Goal: Task Accomplishment & Management: Manage account settings

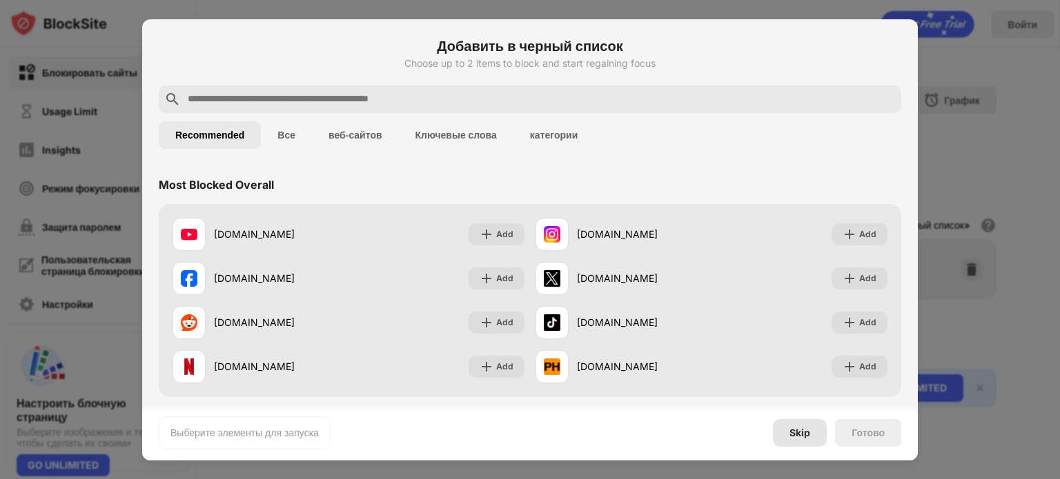
click at [798, 433] on div "Skip" at bounding box center [799, 433] width 21 height 11
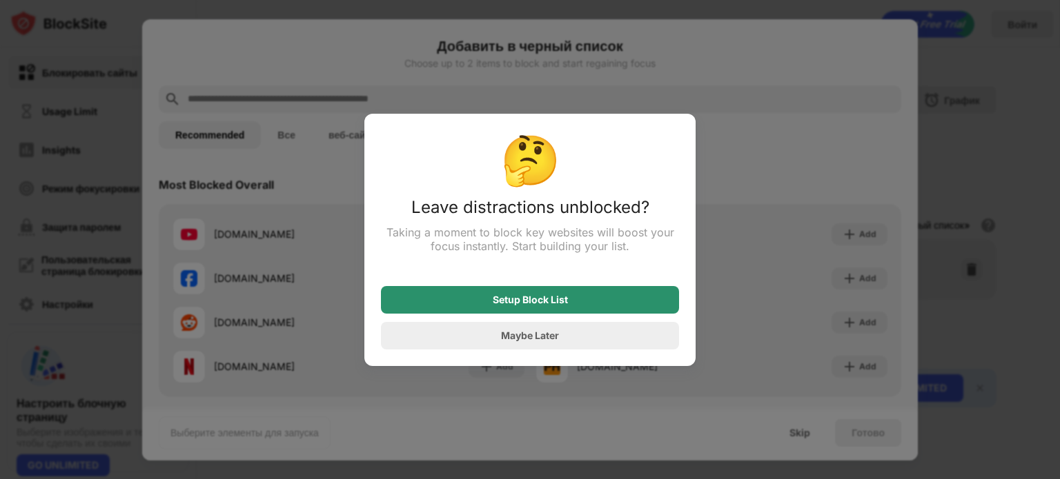
click at [549, 309] on div "Setup Block List" at bounding box center [530, 300] width 298 height 28
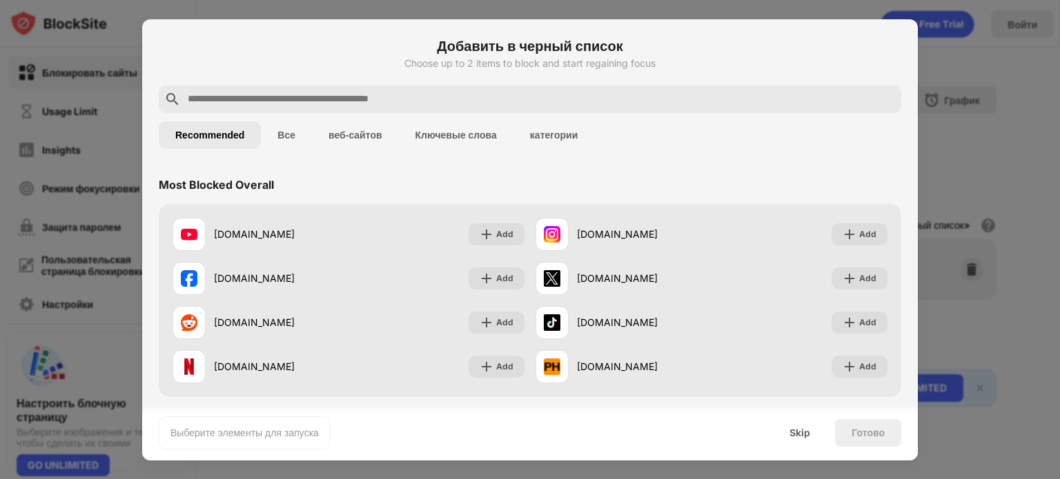
click at [295, 140] on button "Все" at bounding box center [286, 135] width 51 height 28
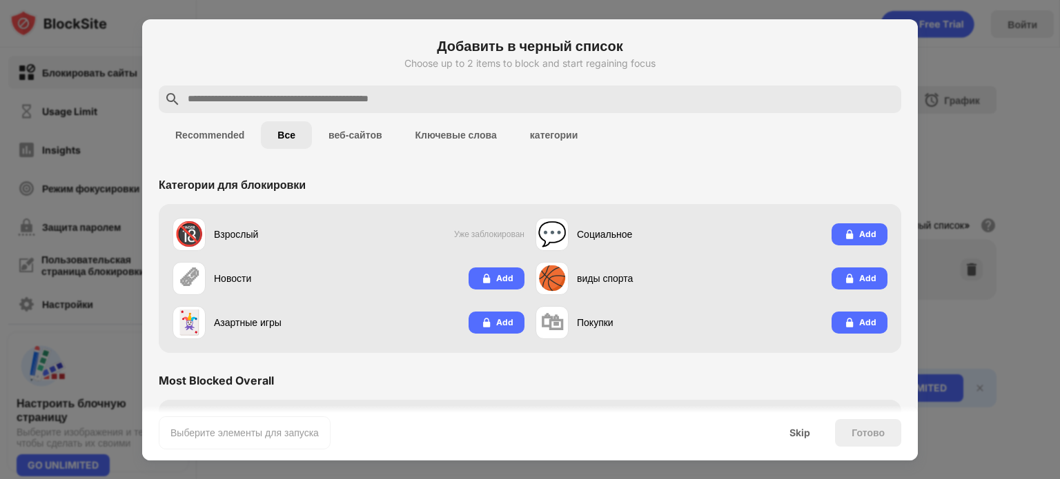
click at [352, 137] on button "веб-сайтов" at bounding box center [355, 135] width 87 height 28
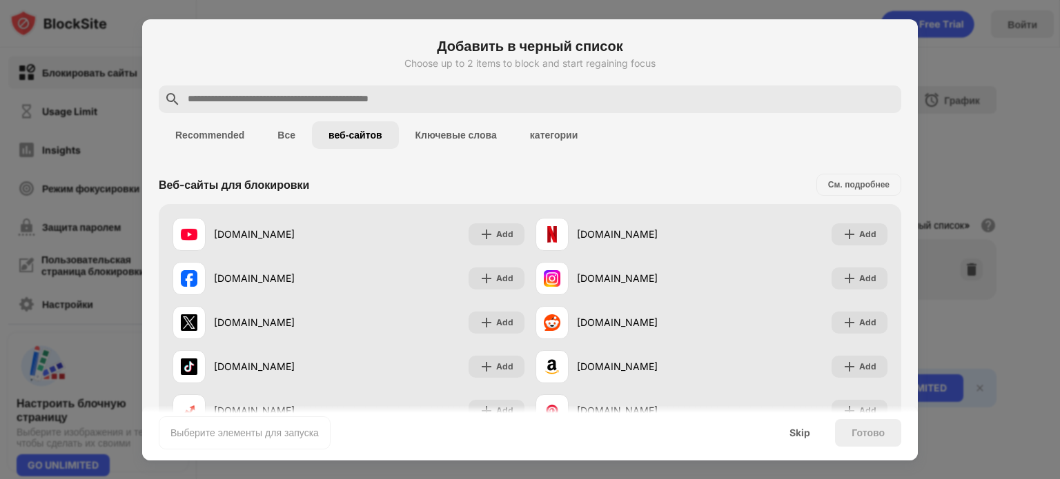
click at [436, 140] on button "Ключевые слова" at bounding box center [456, 135] width 115 height 28
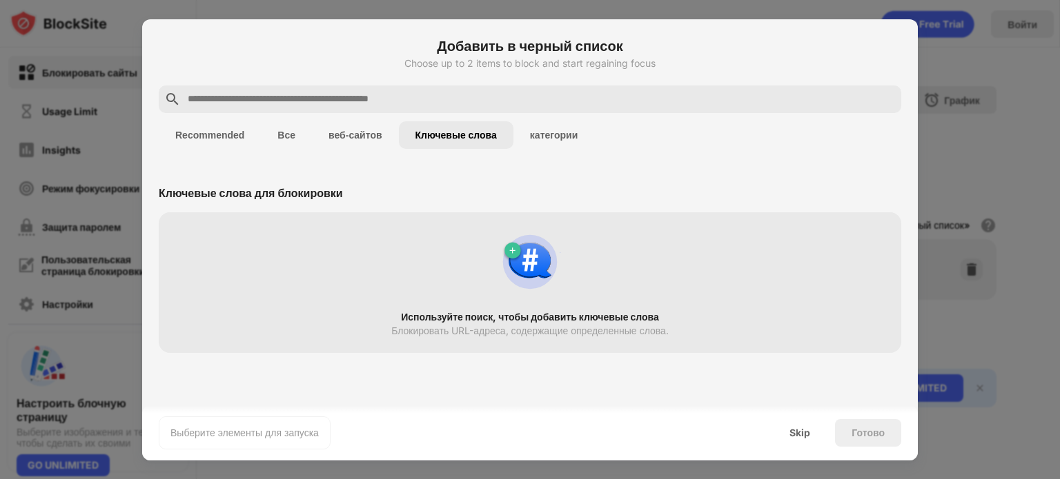
click at [528, 139] on button "категории" at bounding box center [553, 135] width 81 height 28
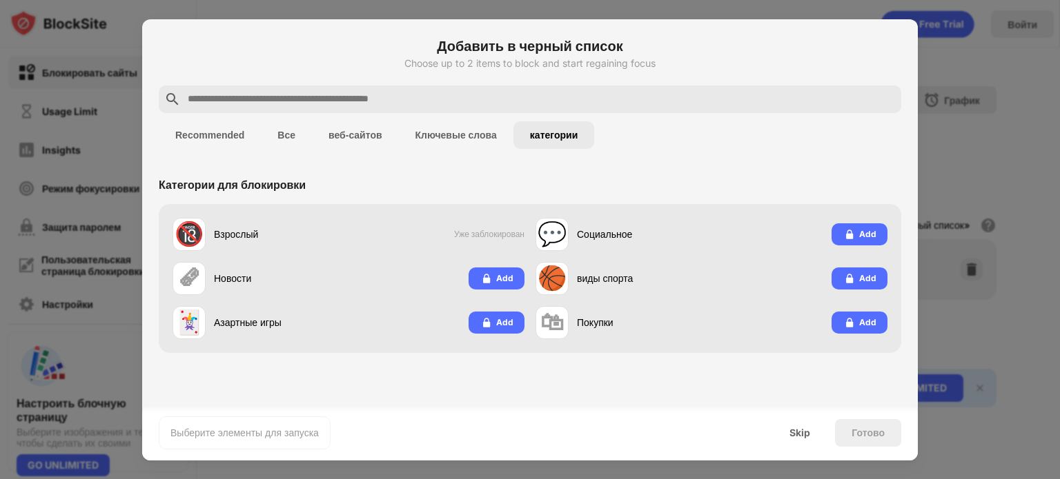
click at [359, 139] on button "веб-сайтов" at bounding box center [355, 135] width 87 height 28
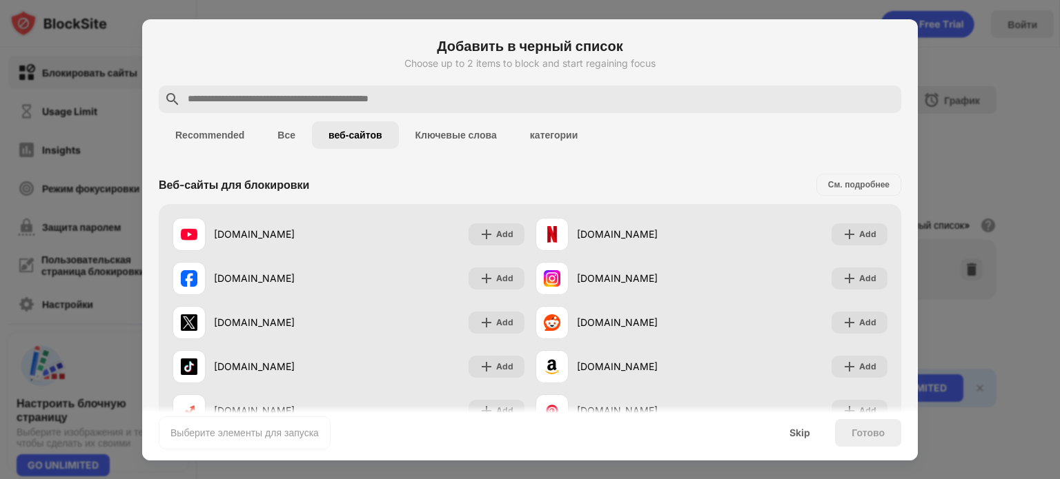
click at [413, 136] on button "Ключевые слова" at bounding box center [456, 135] width 115 height 28
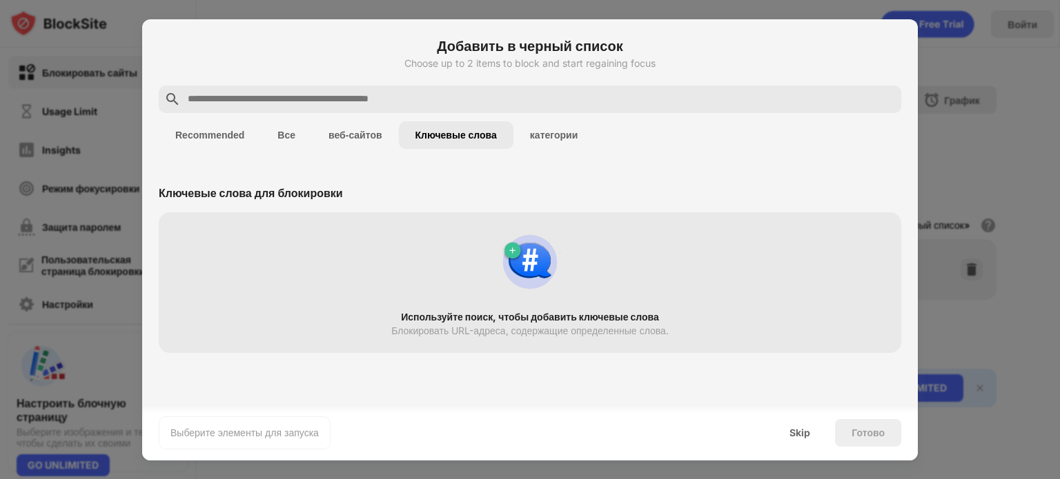
click at [553, 129] on button "категории" at bounding box center [553, 135] width 81 height 28
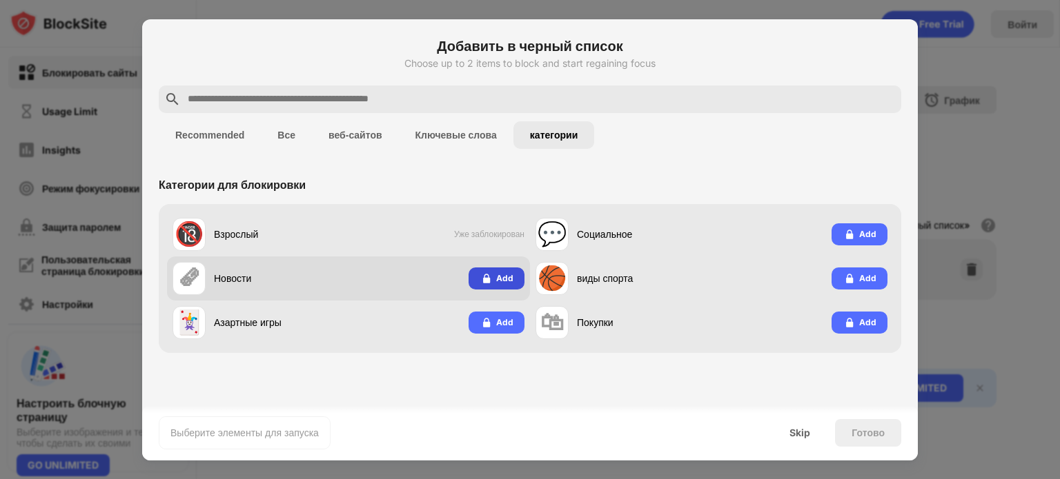
click at [480, 275] on img at bounding box center [486, 279] width 14 height 14
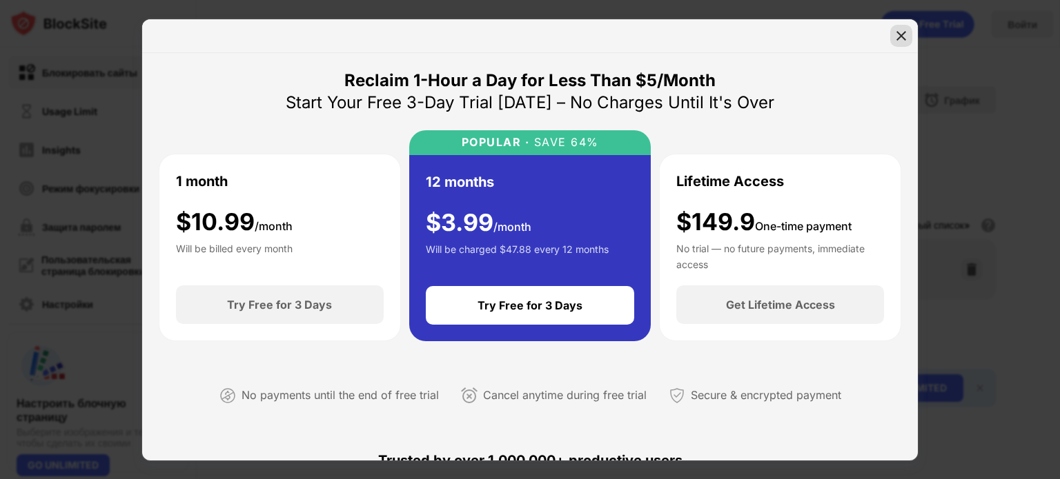
click at [894, 35] on img at bounding box center [901, 36] width 14 height 14
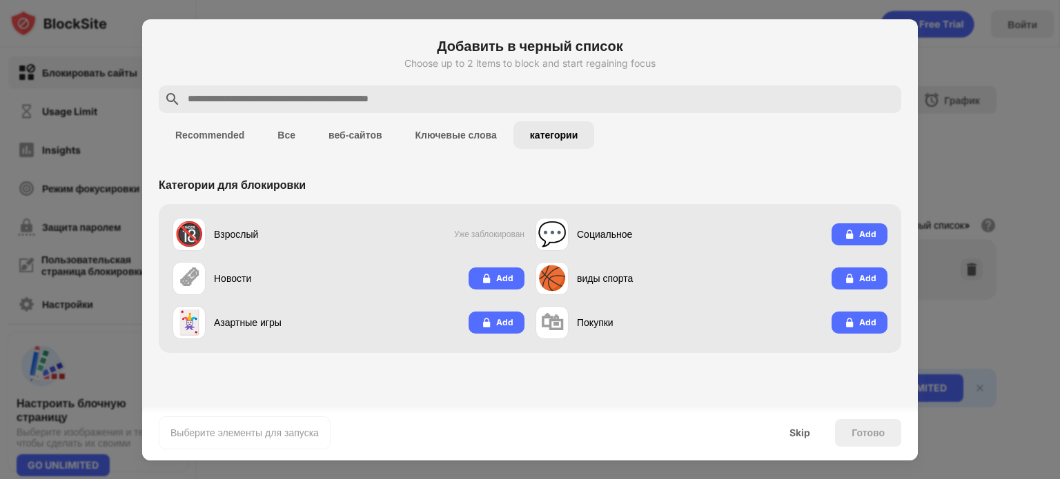
click at [218, 135] on button "Recommended" at bounding box center [210, 135] width 102 height 28
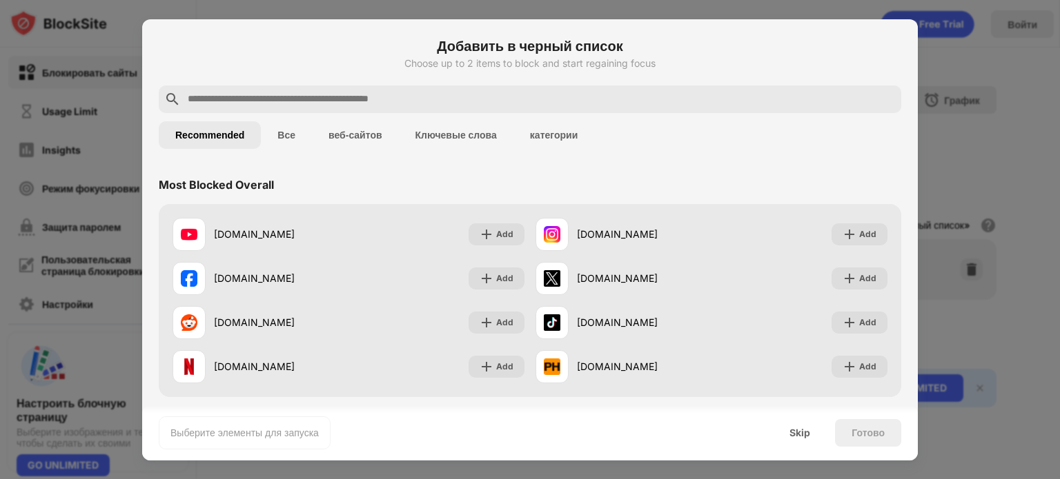
click at [484, 137] on button "Ключевые слова" at bounding box center [456, 135] width 115 height 28
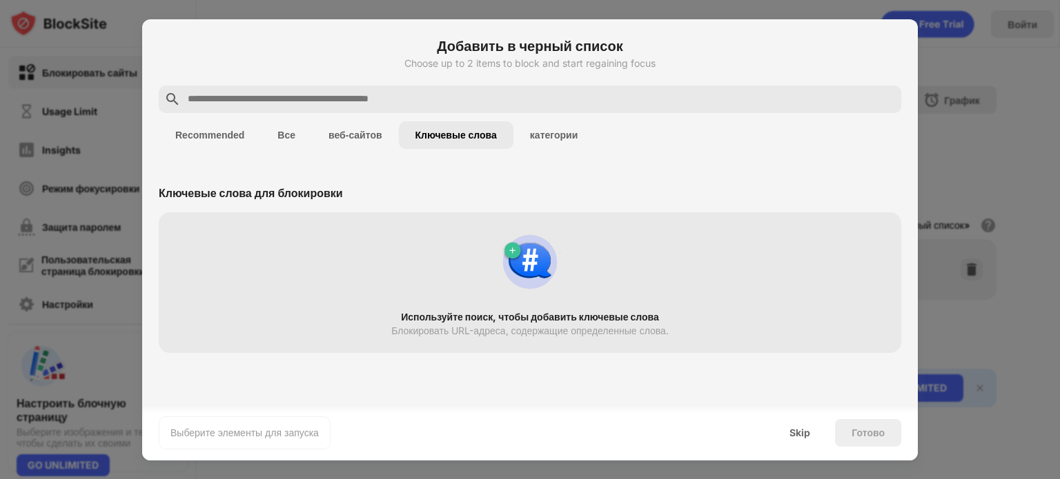
click at [555, 135] on button "категории" at bounding box center [553, 135] width 81 height 28
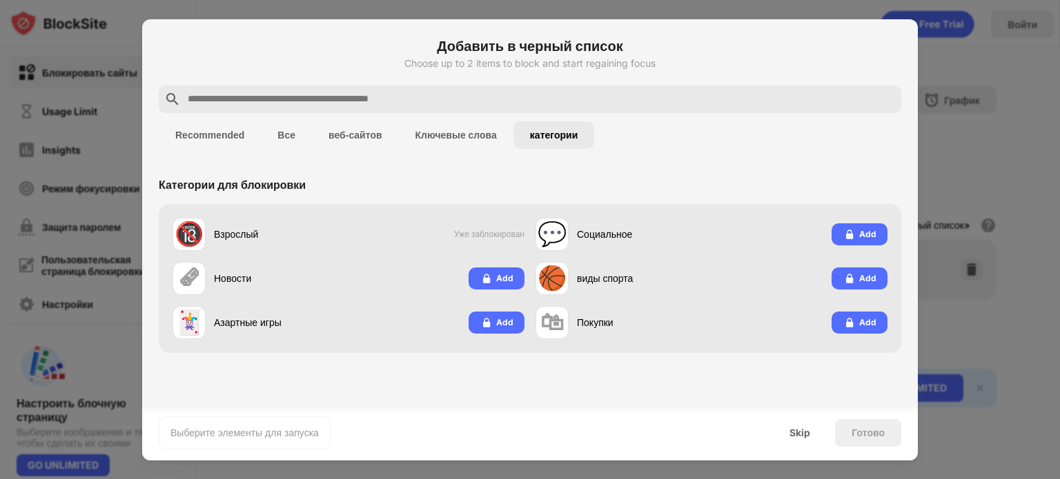
click at [410, 141] on button "Ключевые слова" at bounding box center [456, 135] width 115 height 28
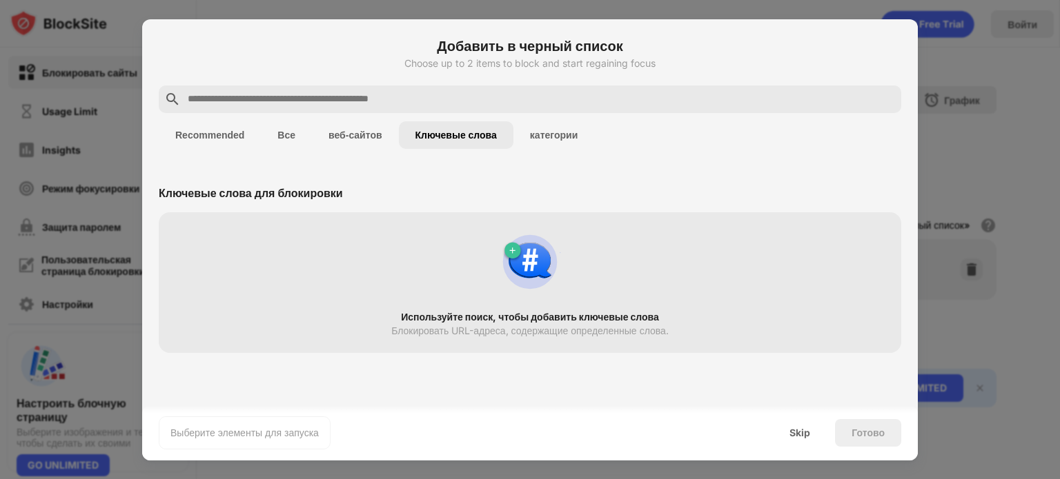
click at [366, 137] on button "веб-сайтов" at bounding box center [355, 135] width 87 height 28
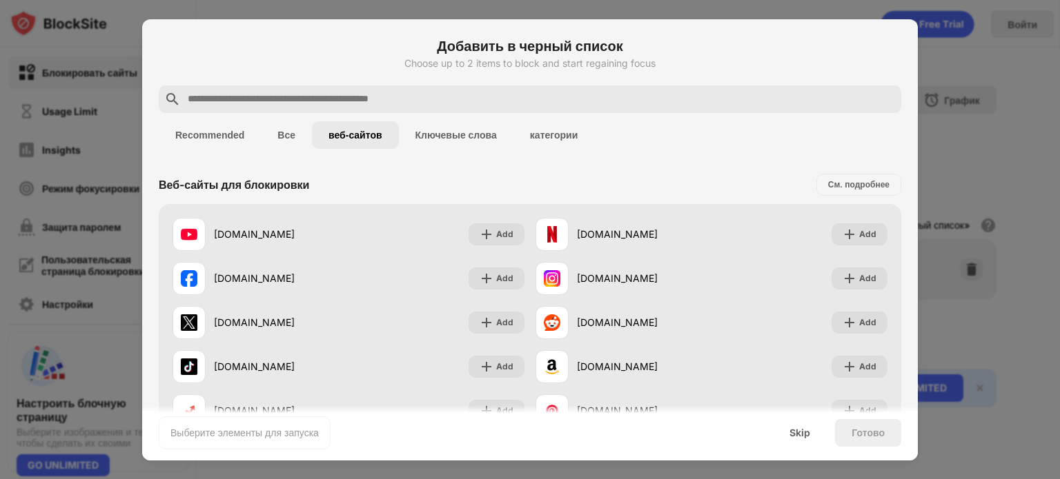
click at [289, 132] on button "Все" at bounding box center [286, 135] width 51 height 28
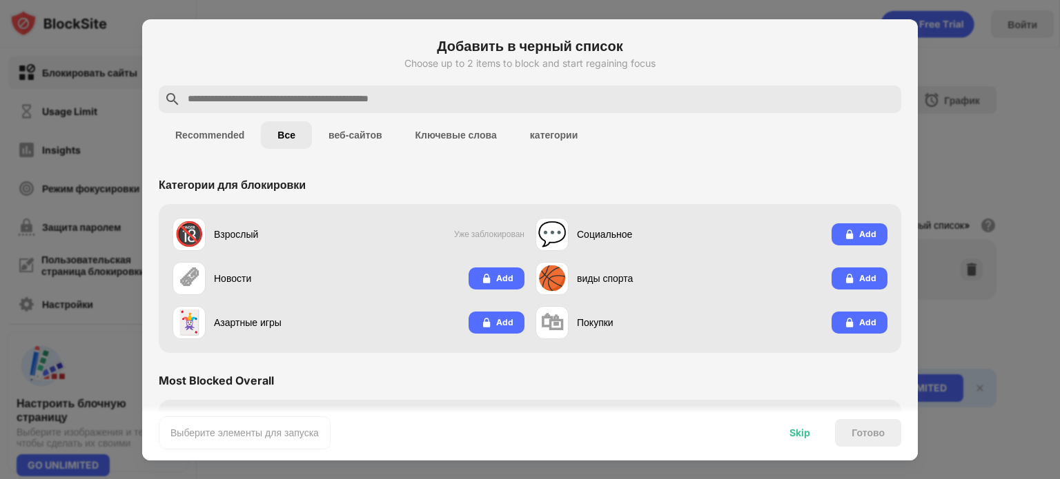
click at [790, 428] on div "Skip" at bounding box center [799, 433] width 21 height 11
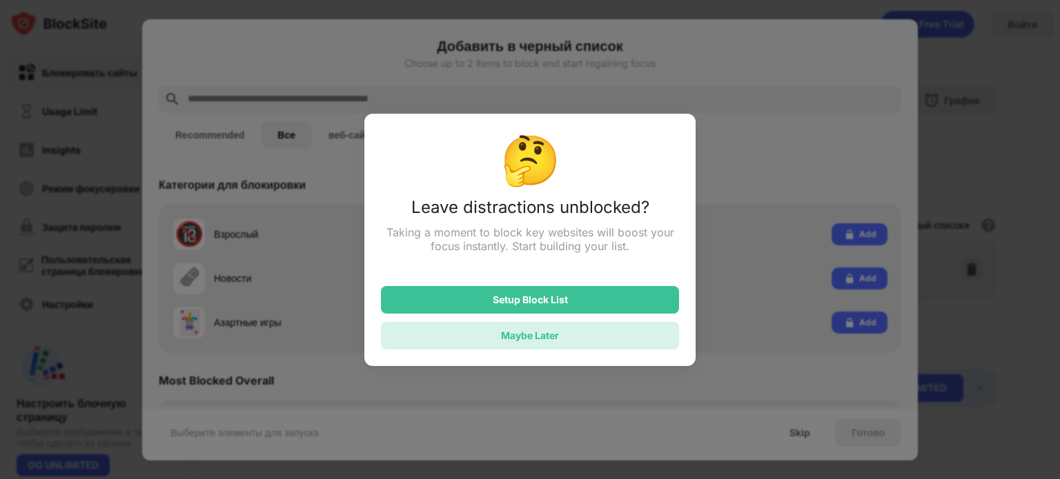
click at [515, 341] on div "Maybe Later" at bounding box center [530, 336] width 58 height 12
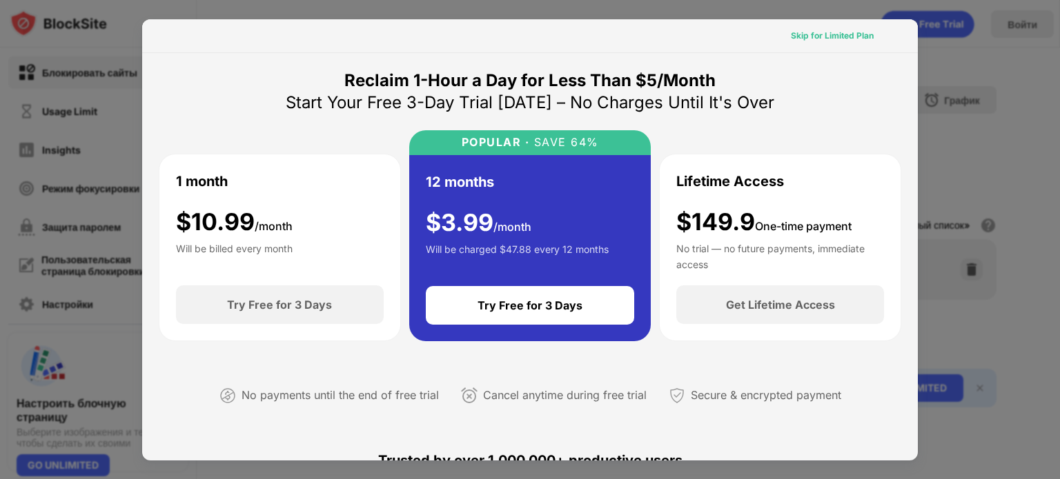
click at [833, 37] on div "Skip for Limited Plan" at bounding box center [832, 36] width 83 height 14
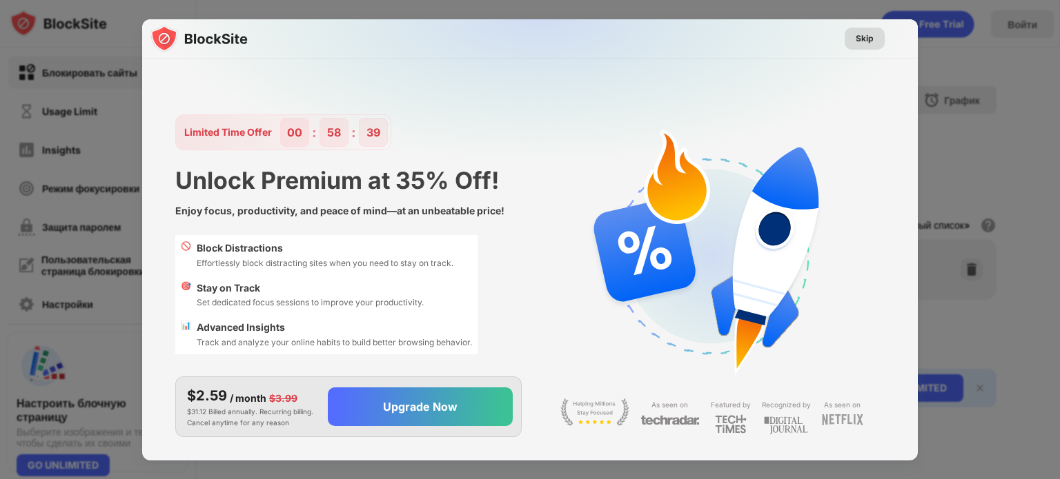
click at [858, 38] on div "Skip" at bounding box center [864, 39] width 18 height 14
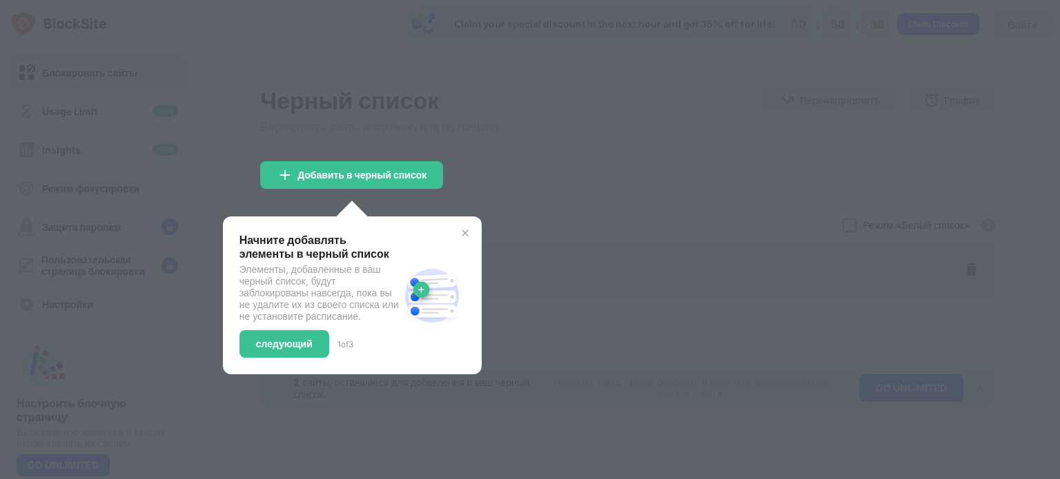
click at [564, 196] on div at bounding box center [530, 239] width 1060 height 479
click at [474, 229] on div "Начните добавлять элементы в черный список Элементы, добавленные в ваш черный с…" at bounding box center [352, 296] width 259 height 158
click at [466, 229] on img at bounding box center [464, 233] width 11 height 11
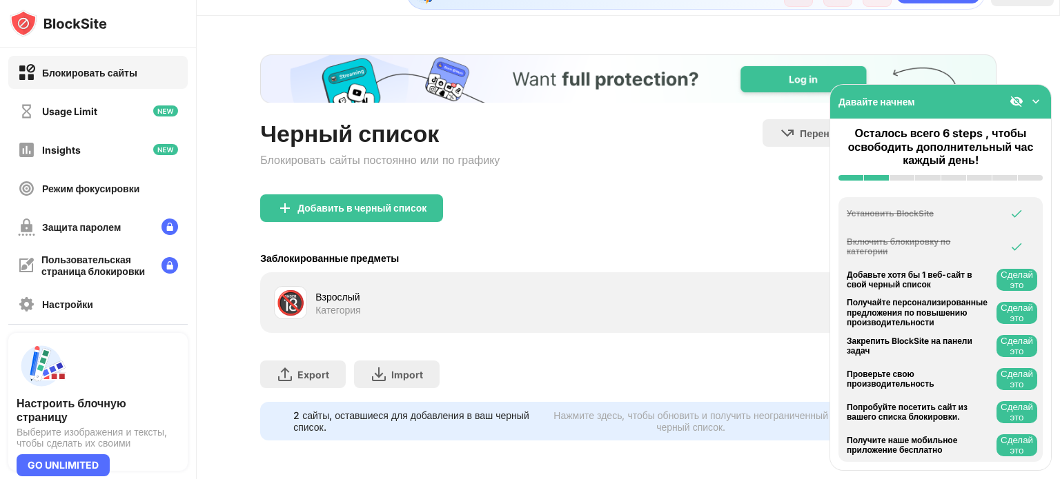
scroll to position [41, 0]
click at [1038, 107] on img at bounding box center [1036, 102] width 14 height 14
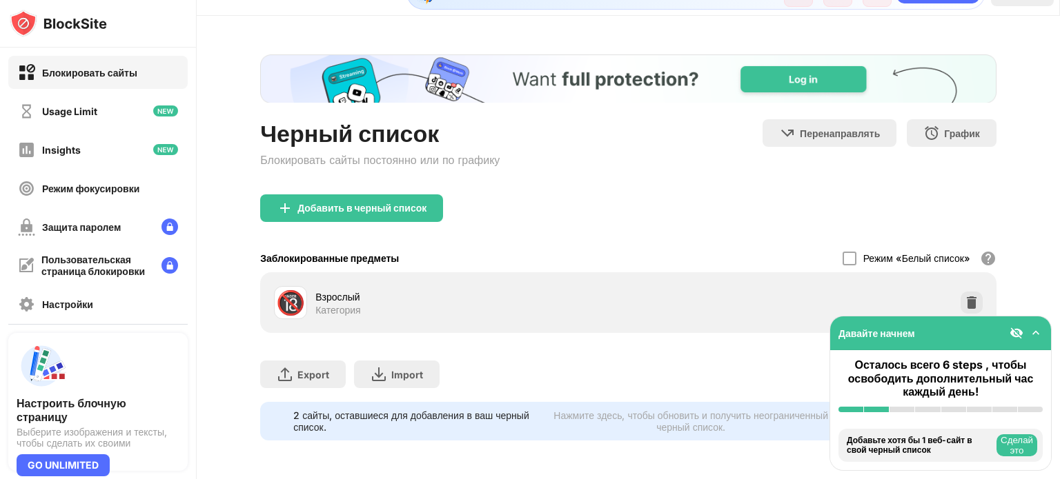
click at [1034, 336] on img at bounding box center [1036, 333] width 14 height 14
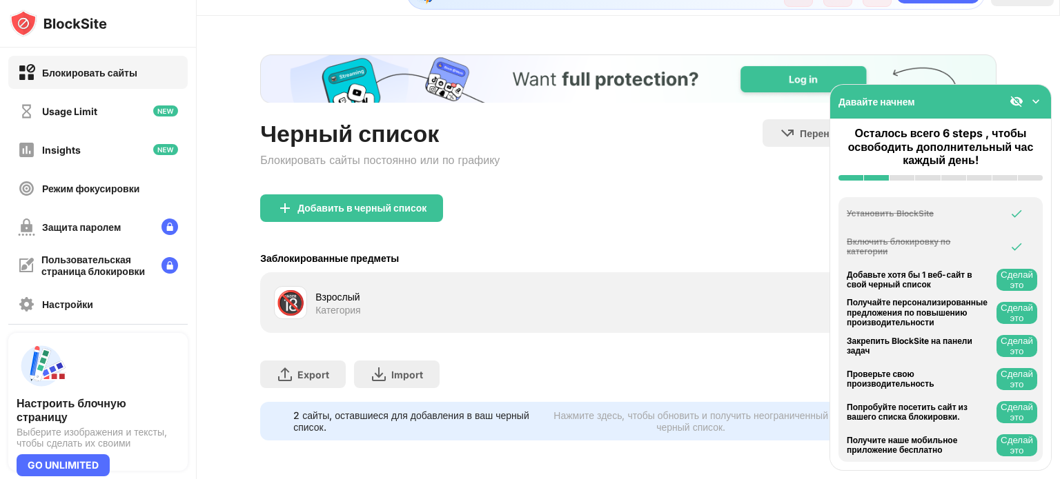
click at [652, 206] on div "Добавить в черный список" at bounding box center [628, 220] width 736 height 50
click at [426, 411] on div "2 сайты, оставшиеся для добавления в ваш черный список." at bounding box center [411, 421] width 237 height 23
click at [380, 203] on div "Добавить в черный список" at bounding box center [361, 208] width 129 height 11
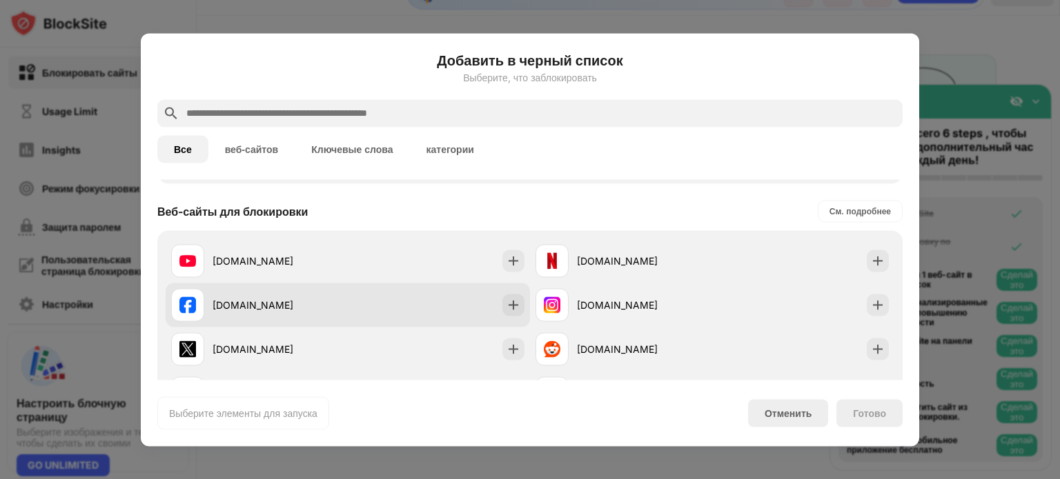
scroll to position [276, 0]
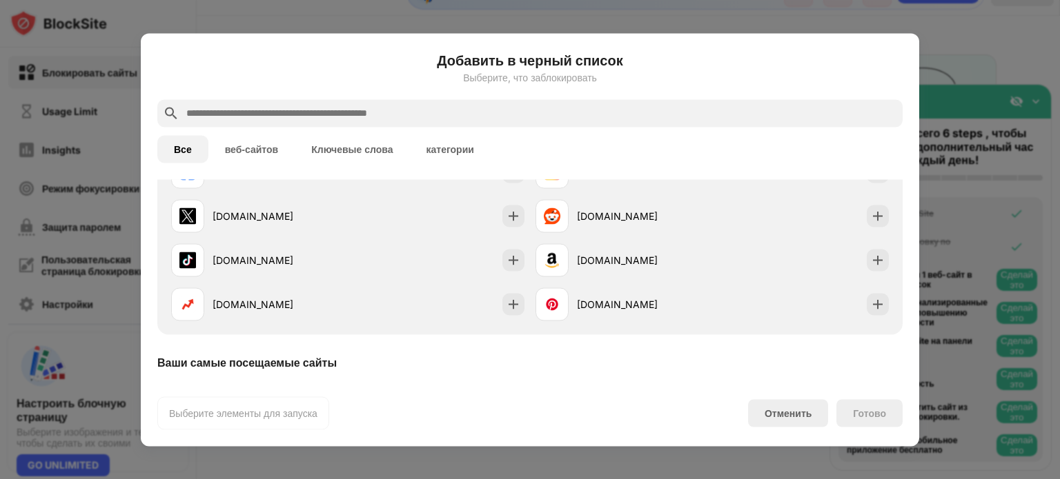
click at [266, 155] on button "веб-сайтов" at bounding box center [251, 149] width 87 height 28
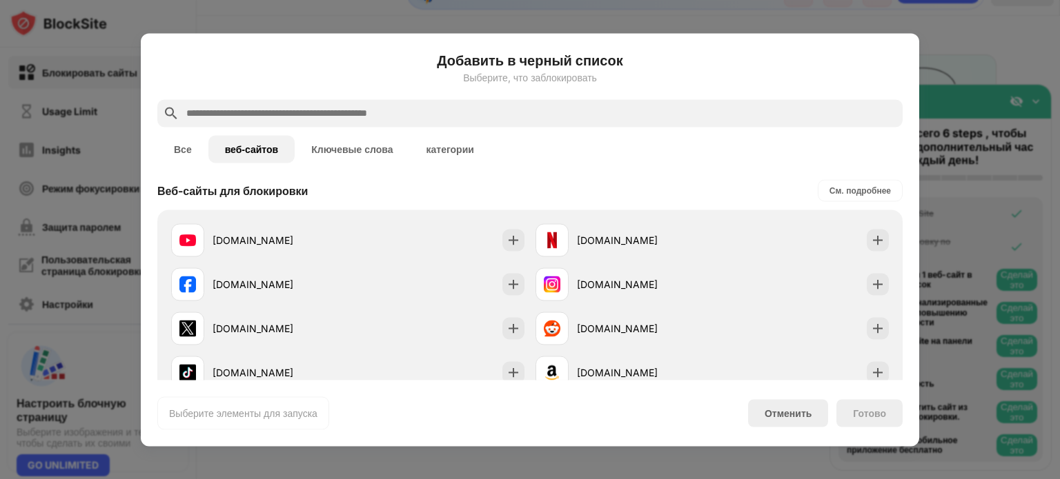
scroll to position [0, 0]
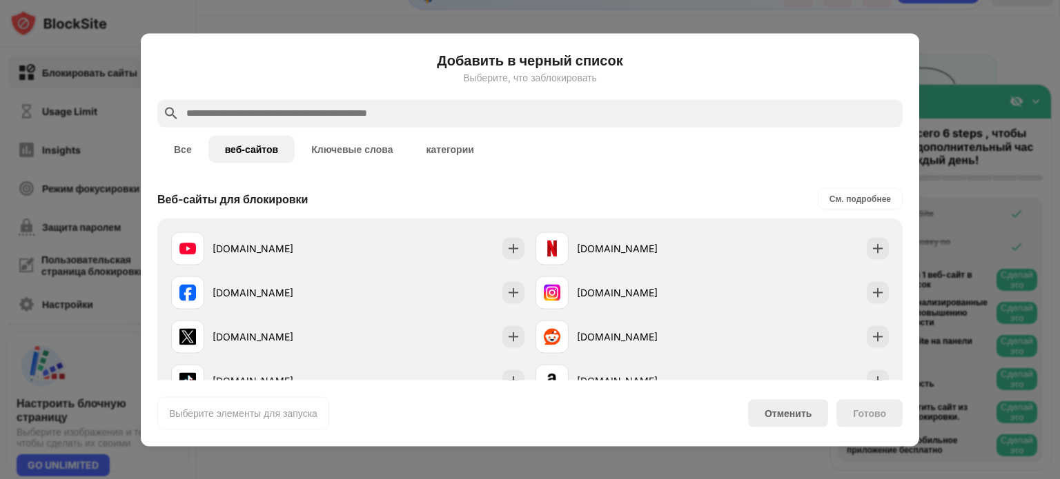
click at [175, 154] on button "Все" at bounding box center [182, 149] width 51 height 28
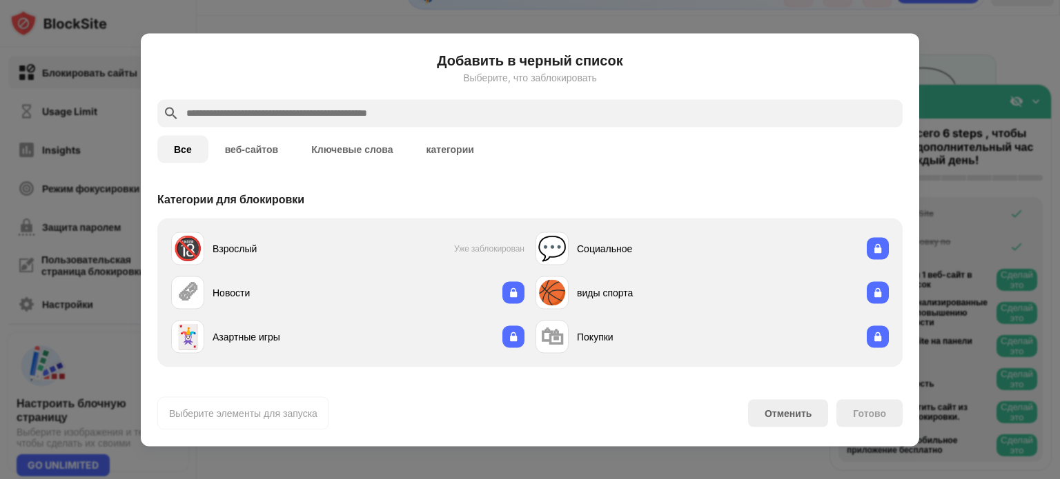
click at [333, 155] on button "Ключевые слова" at bounding box center [352, 149] width 115 height 28
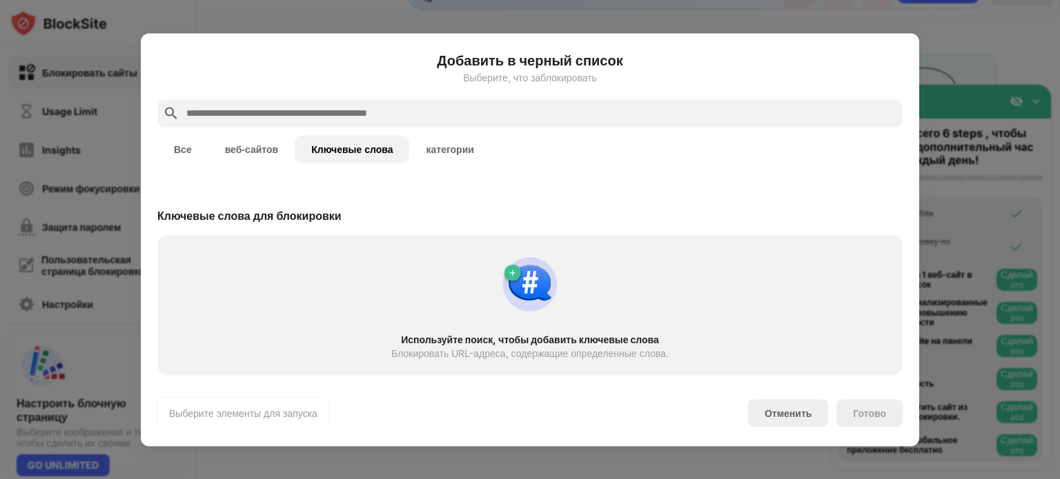
click at [436, 150] on button "категории" at bounding box center [449, 149] width 81 height 28
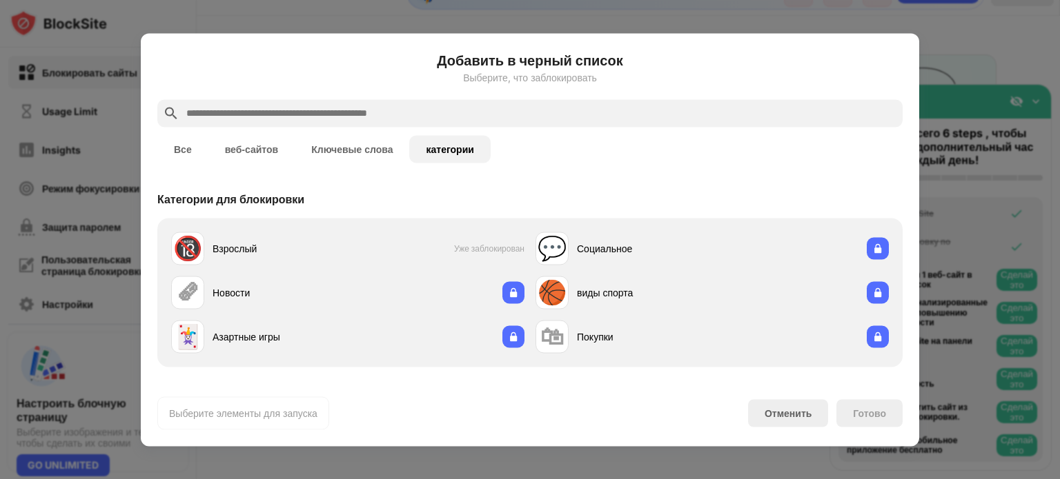
click at [170, 143] on button "Все" at bounding box center [182, 149] width 51 height 28
drag, startPoint x: 791, startPoint y: 416, endPoint x: 744, endPoint y: 406, distance: 48.0
click at [790, 416] on div "Отменить" at bounding box center [787, 414] width 47 height 12
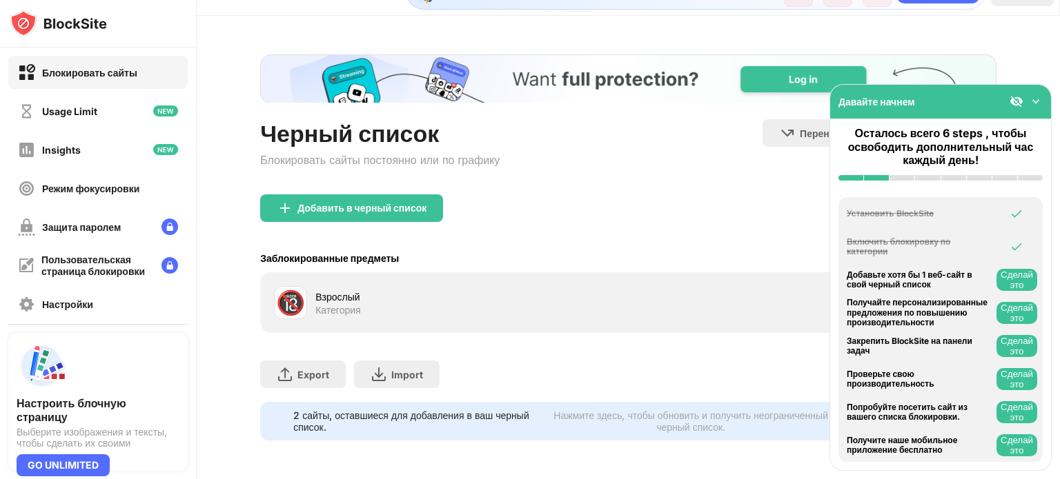
click at [581, 195] on div "Добавить в черный список" at bounding box center [628, 220] width 736 height 50
click at [336, 203] on div "Добавить в черный список" at bounding box center [361, 208] width 129 height 11
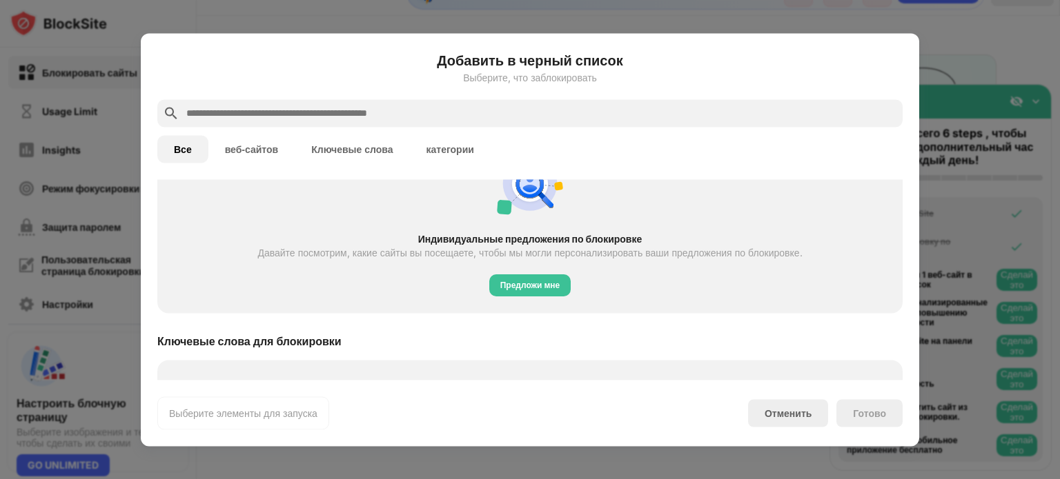
scroll to position [459, 0]
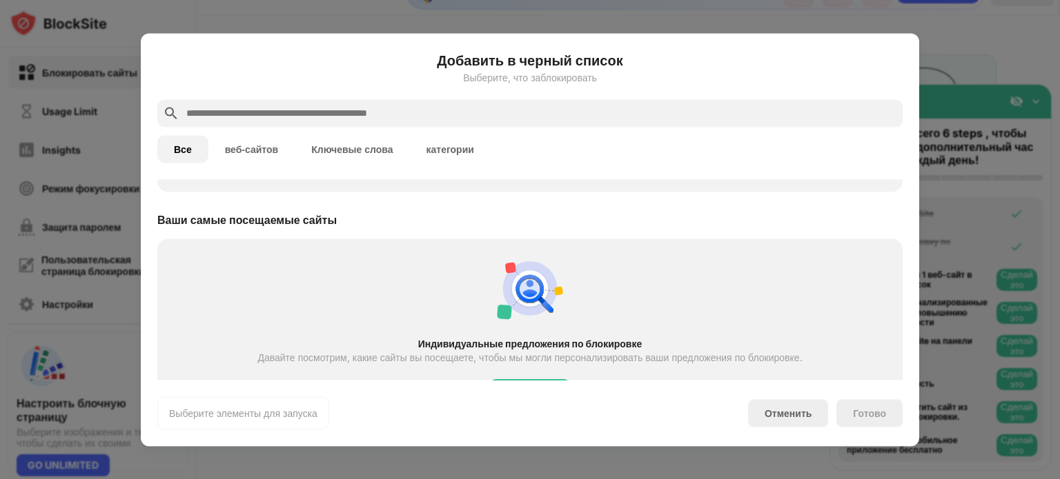
click at [357, 157] on button "Ключевые слова" at bounding box center [352, 149] width 115 height 28
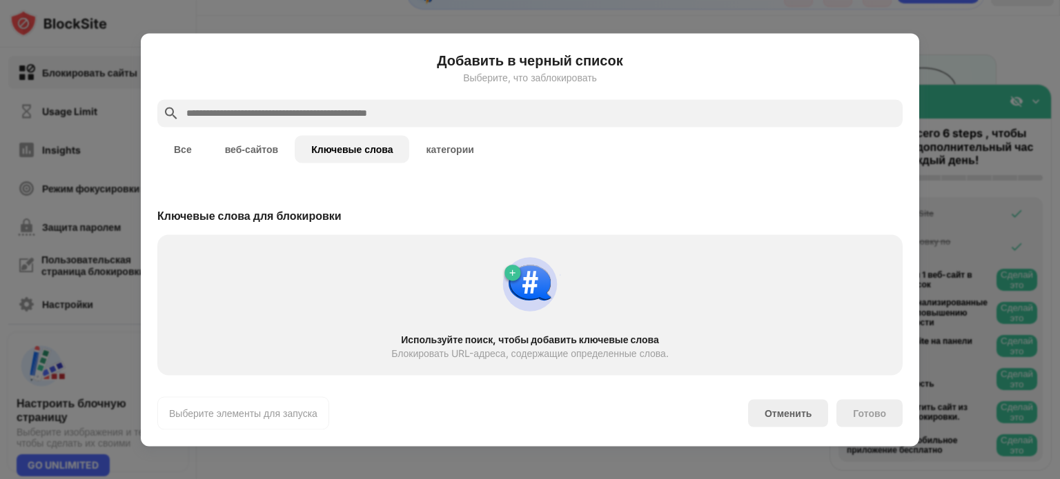
click at [439, 143] on button "категории" at bounding box center [449, 149] width 81 height 28
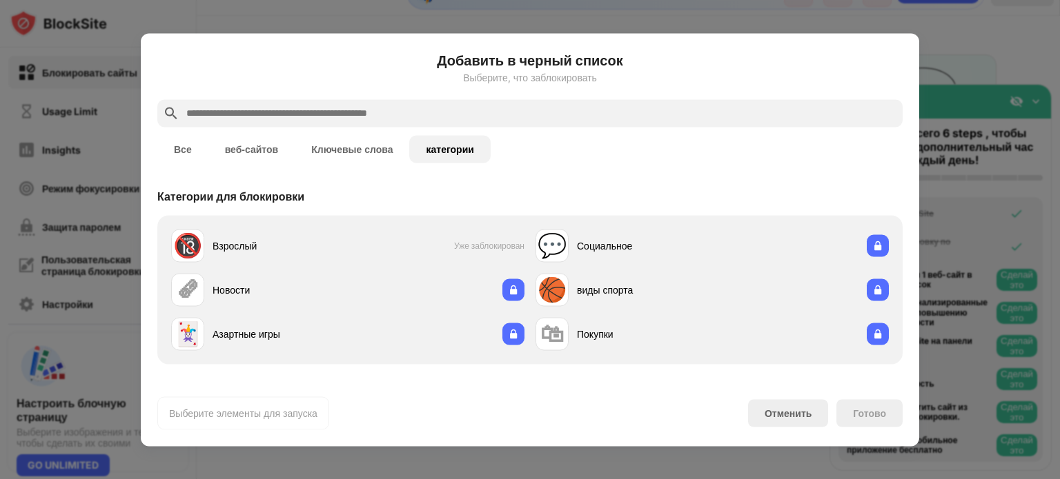
scroll to position [3, 0]
click at [246, 150] on button "веб-сайтов" at bounding box center [251, 149] width 87 height 28
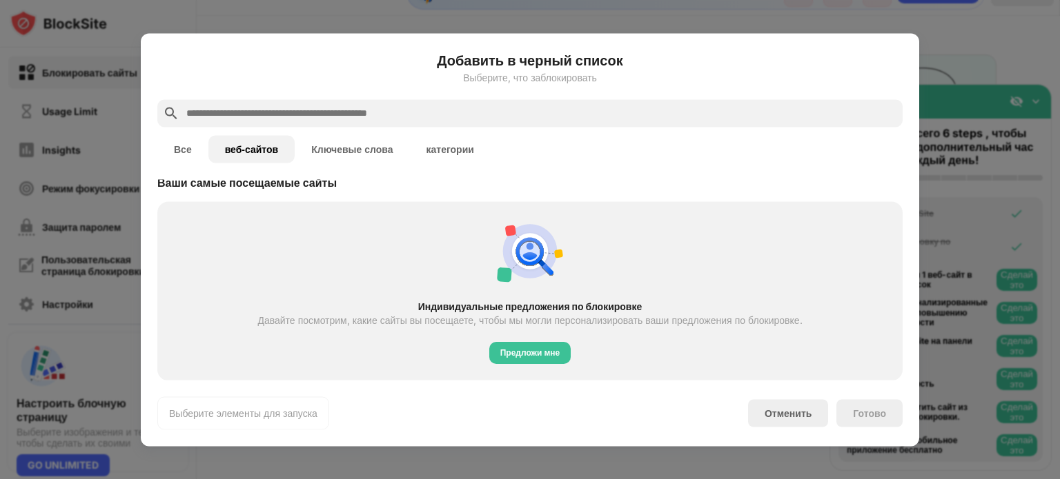
scroll to position [0, 0]
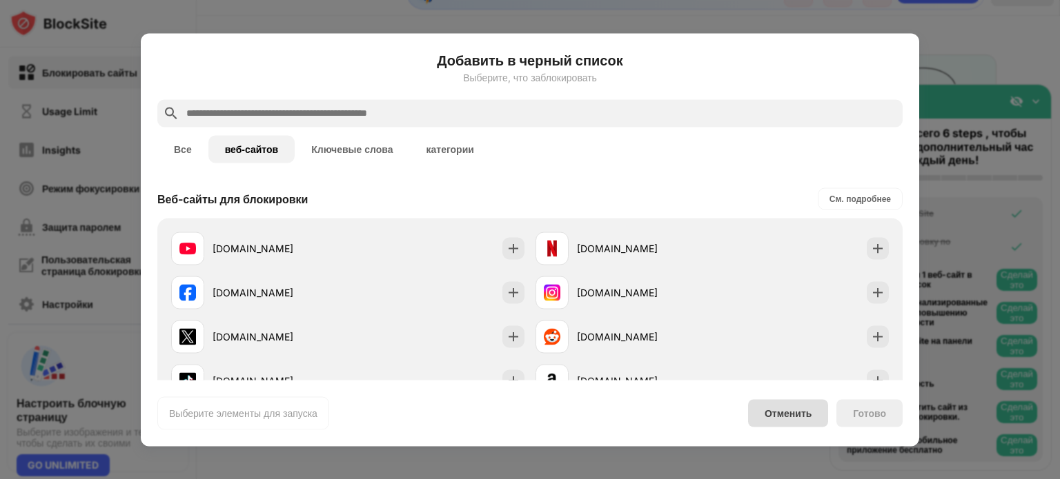
click at [780, 411] on div "Отменить" at bounding box center [787, 414] width 47 height 12
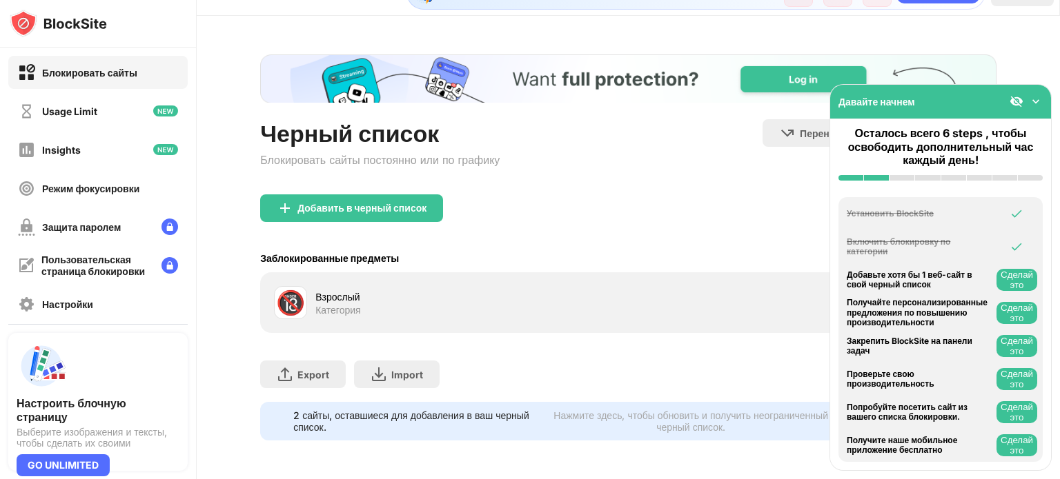
click at [79, 68] on div "Блокировать сайты" at bounding box center [89, 73] width 95 height 12
click at [1032, 104] on img at bounding box center [1036, 102] width 14 height 14
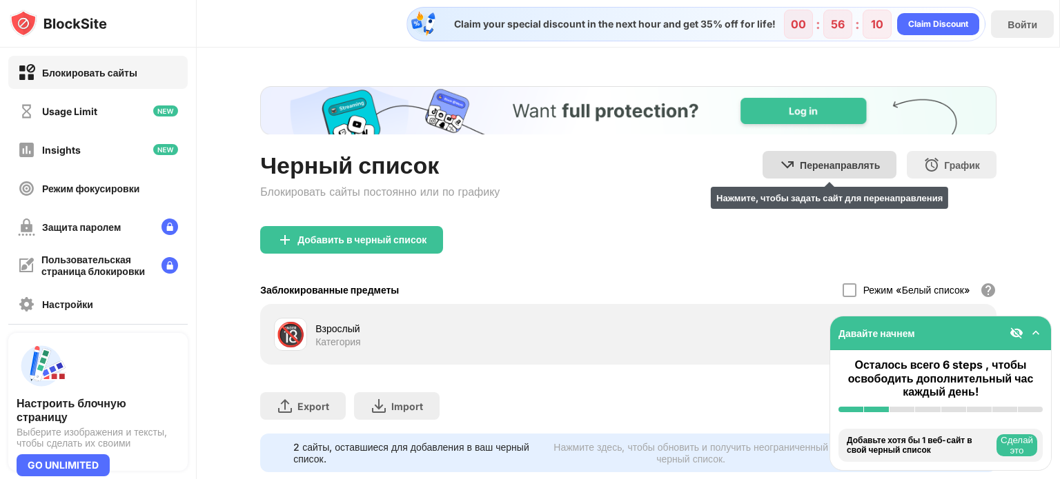
click at [800, 159] on div "Перенаправлять" at bounding box center [840, 165] width 80 height 12
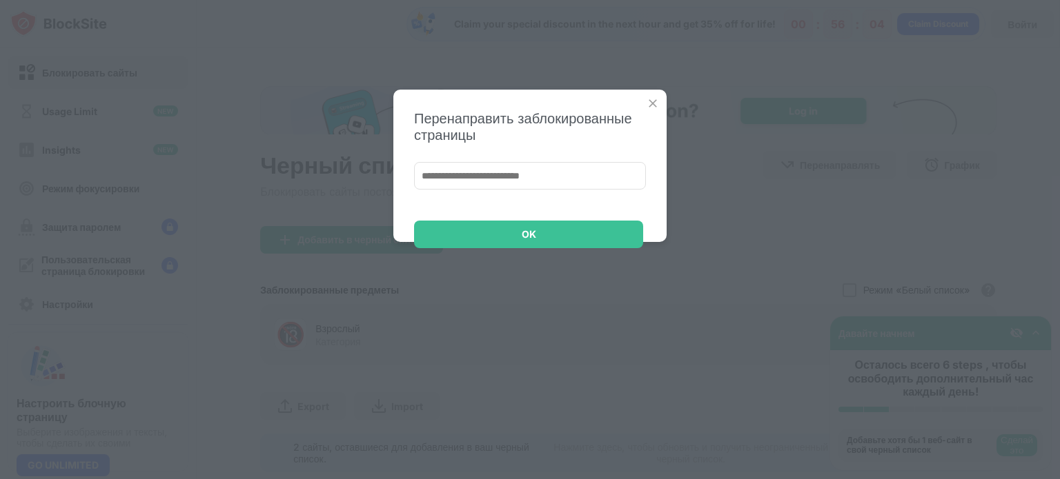
click at [520, 180] on input at bounding box center [530, 176] width 232 height 28
paste input "**********"
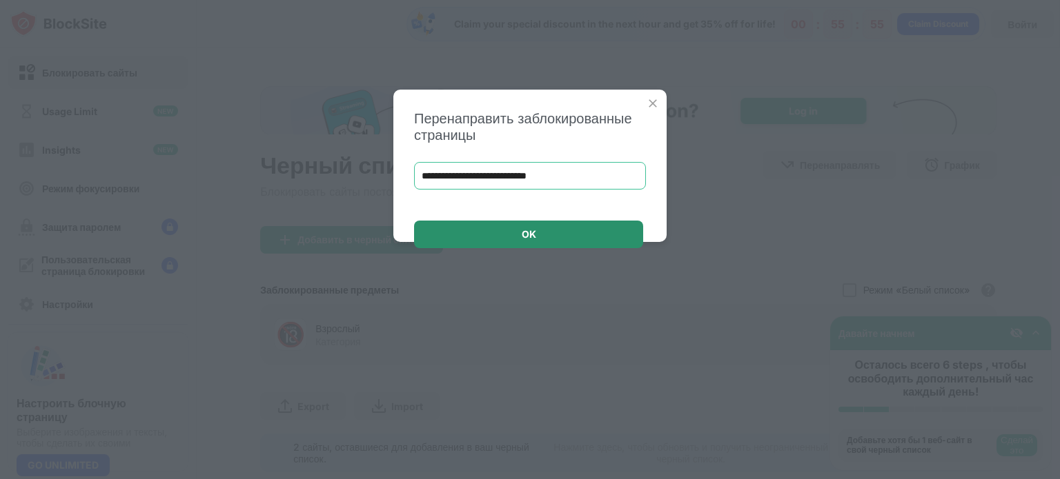
type input "**********"
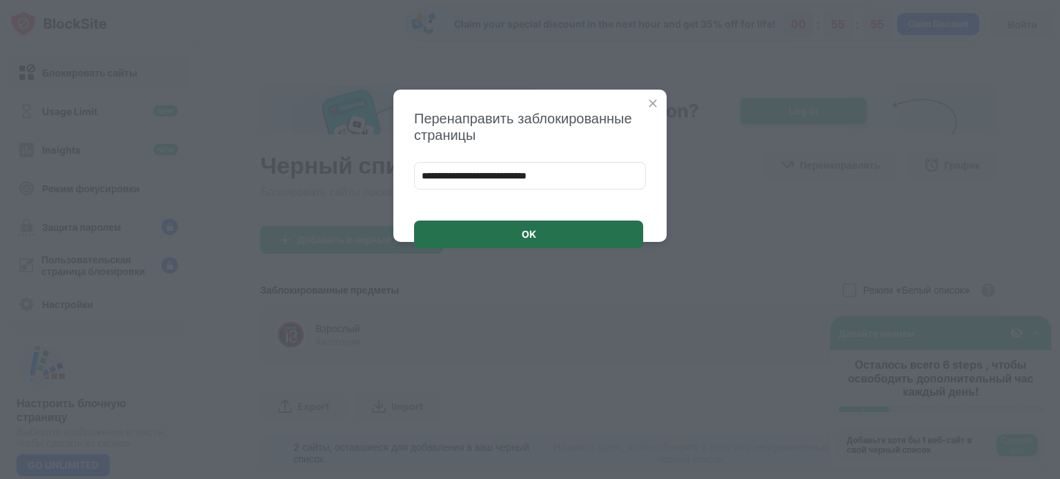
click at [524, 230] on div "OK" at bounding box center [529, 234] width 14 height 11
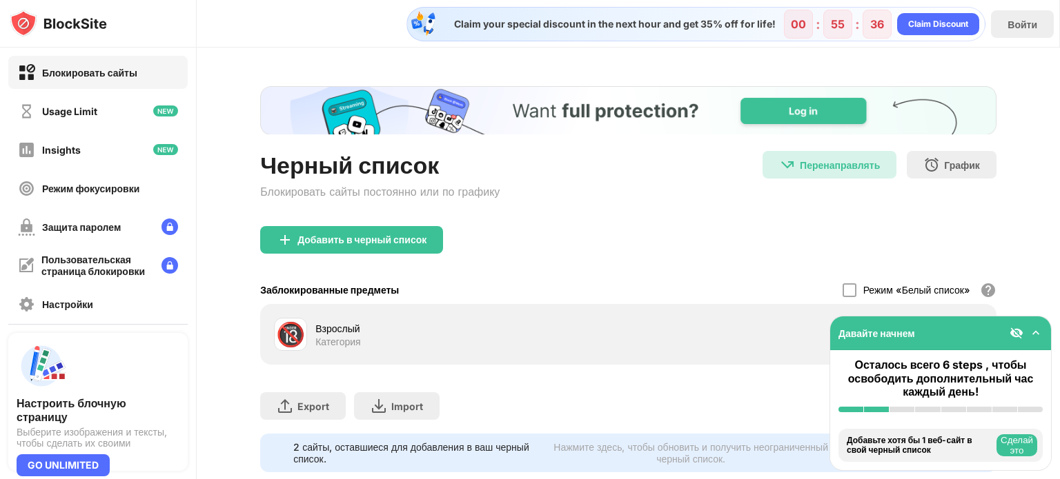
scroll to position [41, 0]
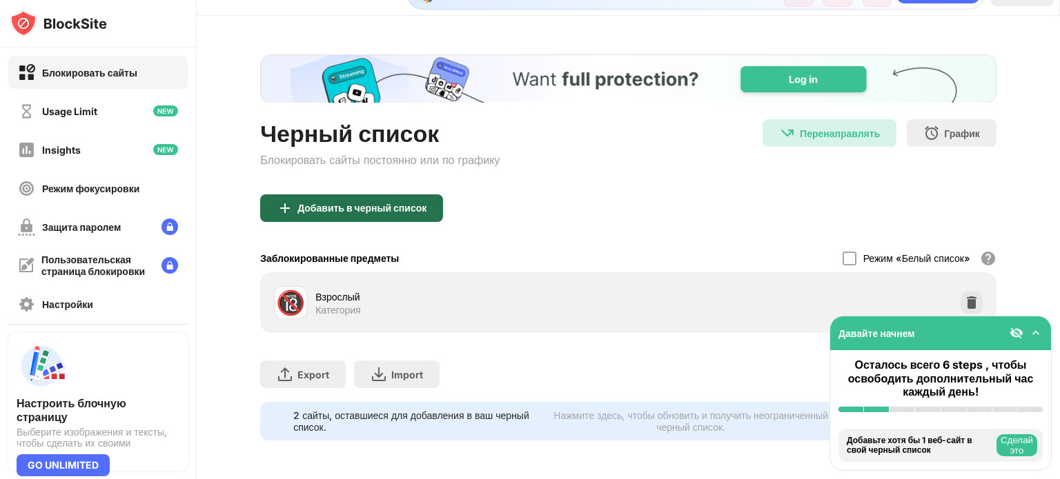
click at [300, 206] on div "Добавить в черный список" at bounding box center [351, 209] width 183 height 28
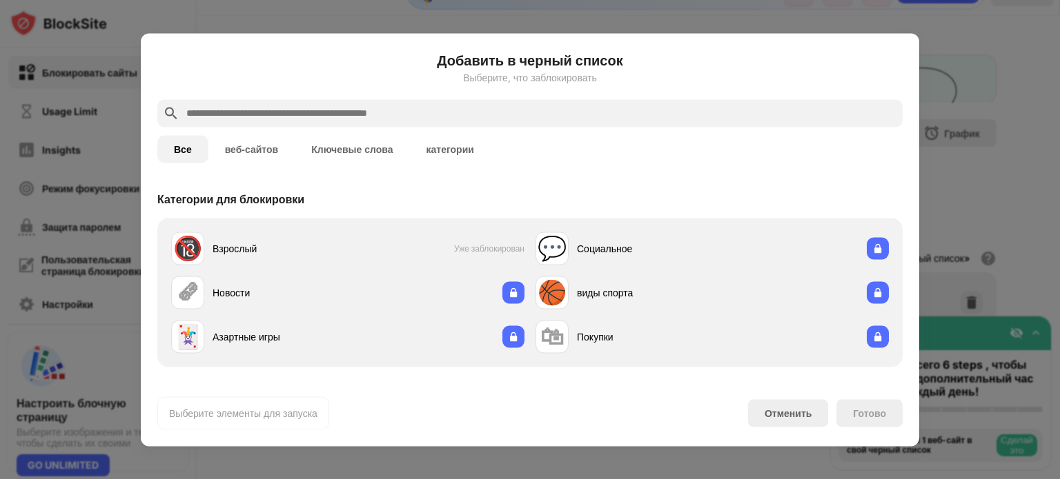
click at [964, 177] on div at bounding box center [530, 239] width 1060 height 479
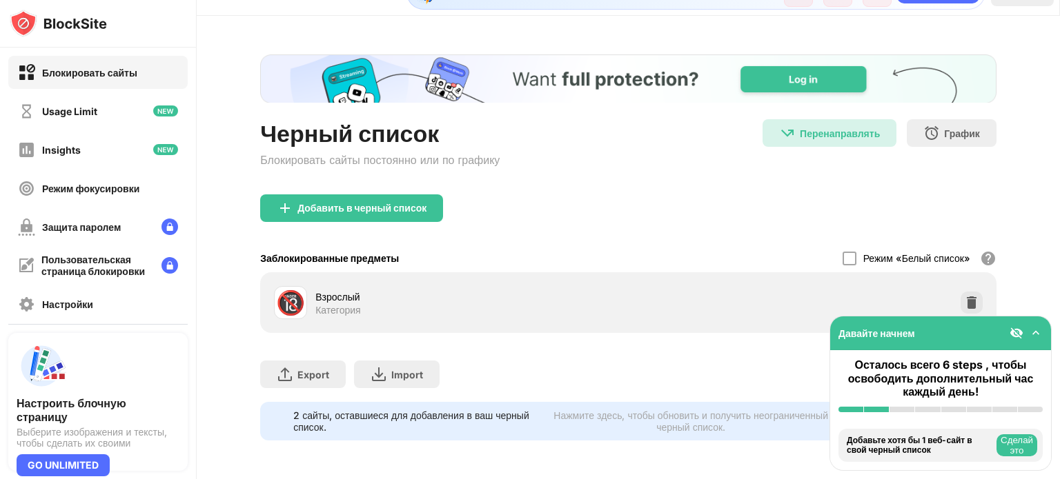
click at [824, 244] on div "Заблокированные предметы Режим «Белый список» Заблокируйте все веб-сайты, кроме…" at bounding box center [628, 258] width 736 height 28
click at [842, 252] on div at bounding box center [849, 259] width 14 height 14
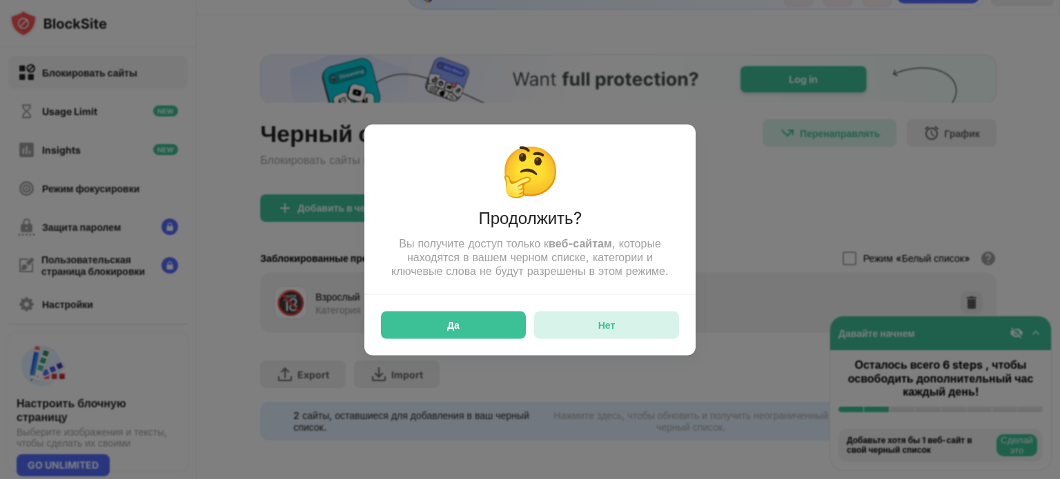
click at [616, 335] on div "Нет" at bounding box center [606, 325] width 145 height 28
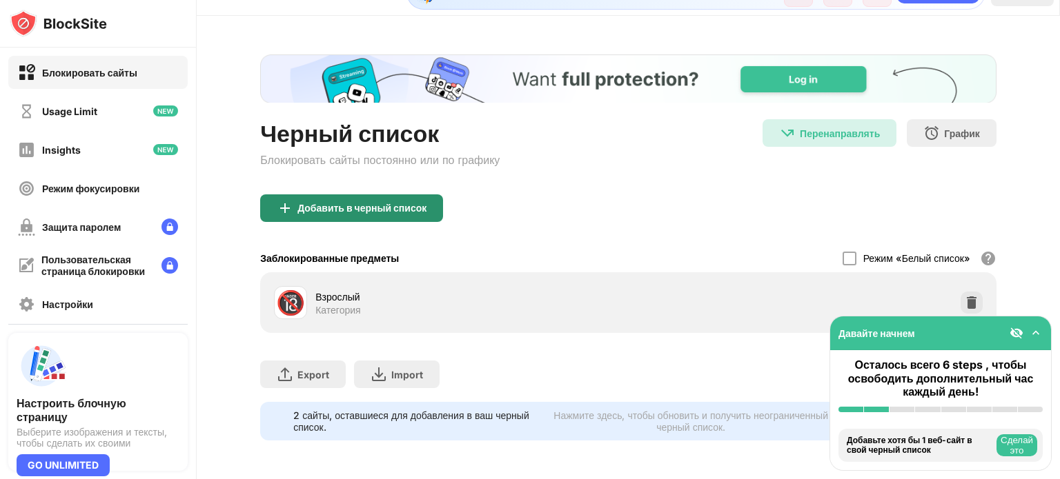
click at [406, 203] on div "Добавить в черный список" at bounding box center [361, 208] width 129 height 11
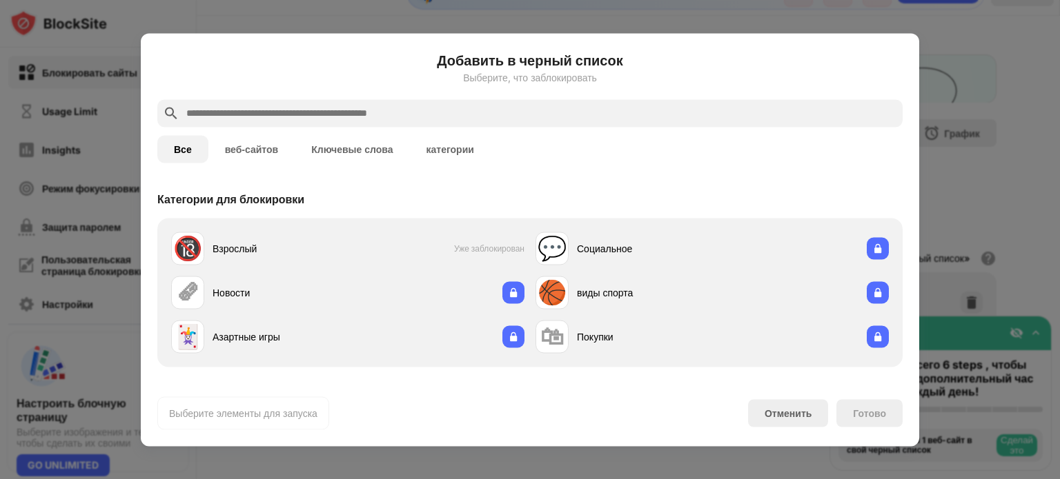
click at [447, 118] on input "text" at bounding box center [541, 113] width 712 height 17
click at [242, 152] on button "веб-сайтов" at bounding box center [251, 149] width 87 height 28
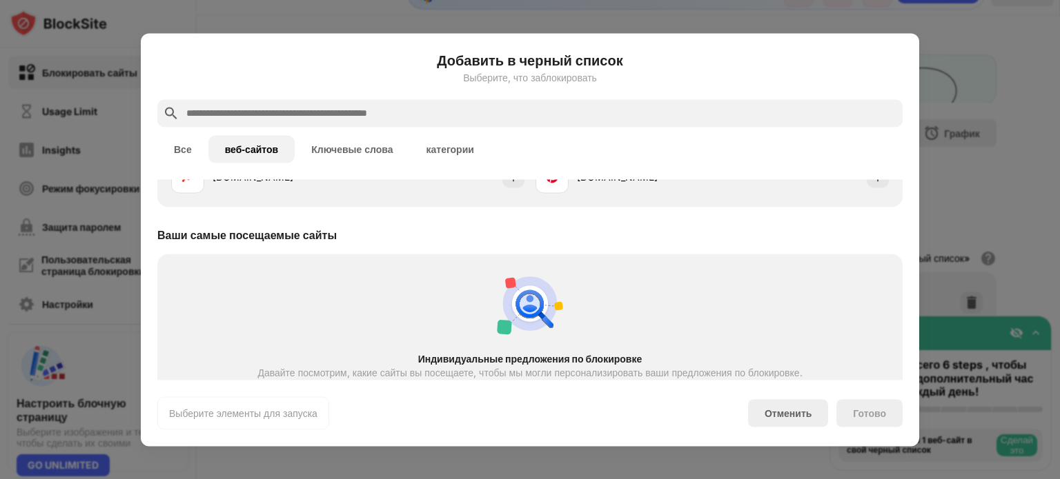
scroll to position [301, 0]
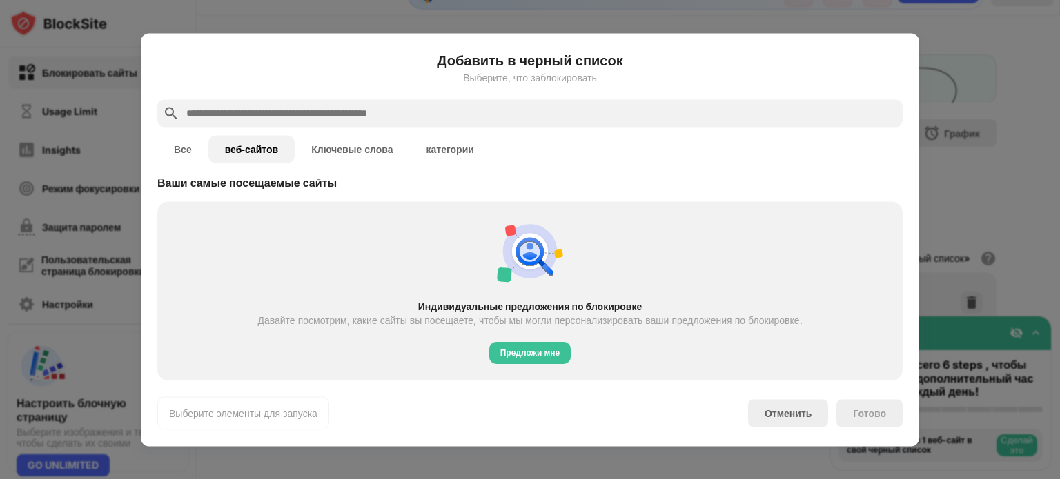
click at [322, 119] on input "text" at bounding box center [541, 113] width 712 height 17
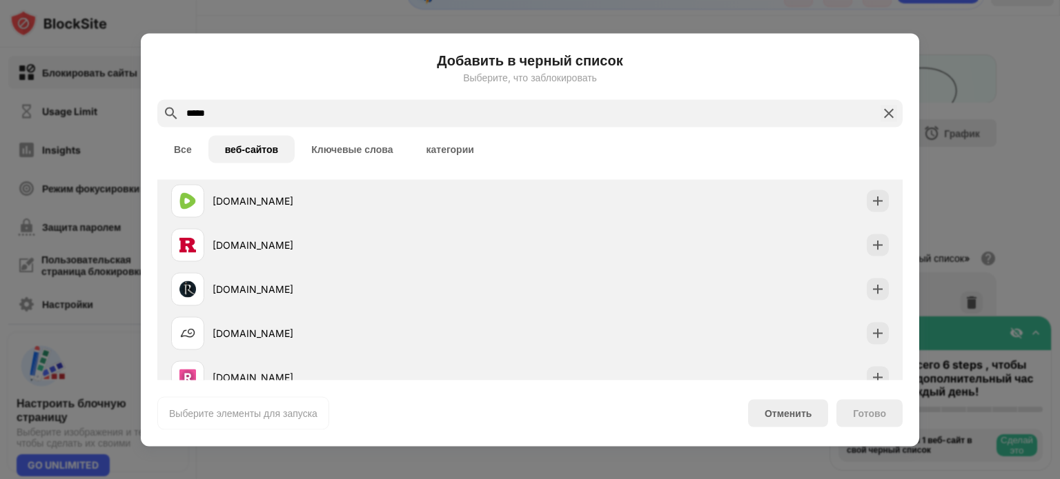
scroll to position [0, 0]
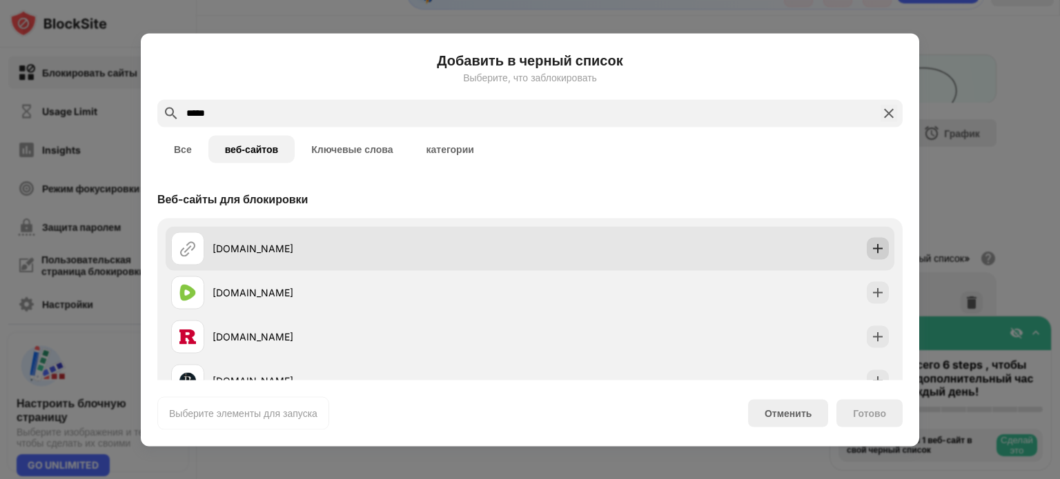
type input "*****"
click at [871, 248] on img at bounding box center [878, 248] width 14 height 14
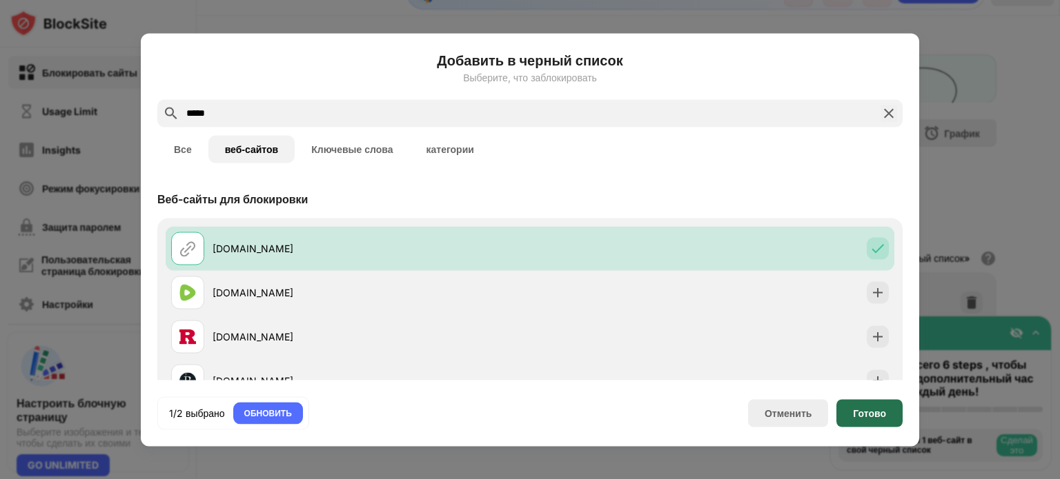
click at [870, 410] on div "Готово" at bounding box center [869, 413] width 33 height 11
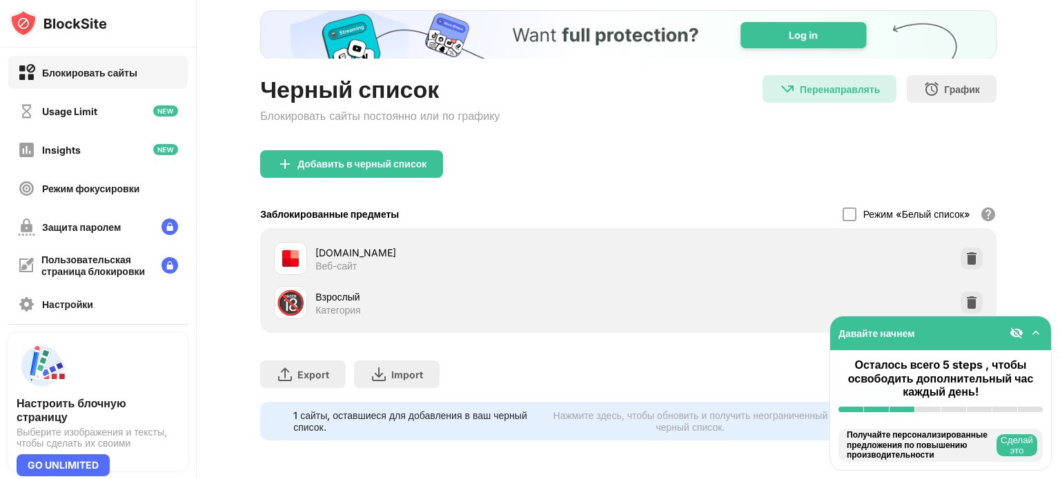
scroll to position [37, 0]
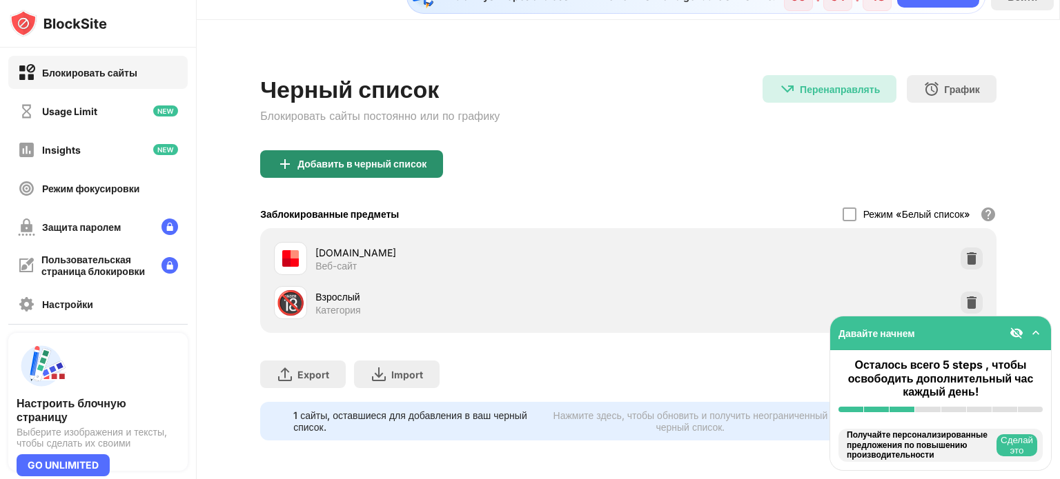
click at [324, 159] on div "Добавить в черный список" at bounding box center [361, 164] width 129 height 11
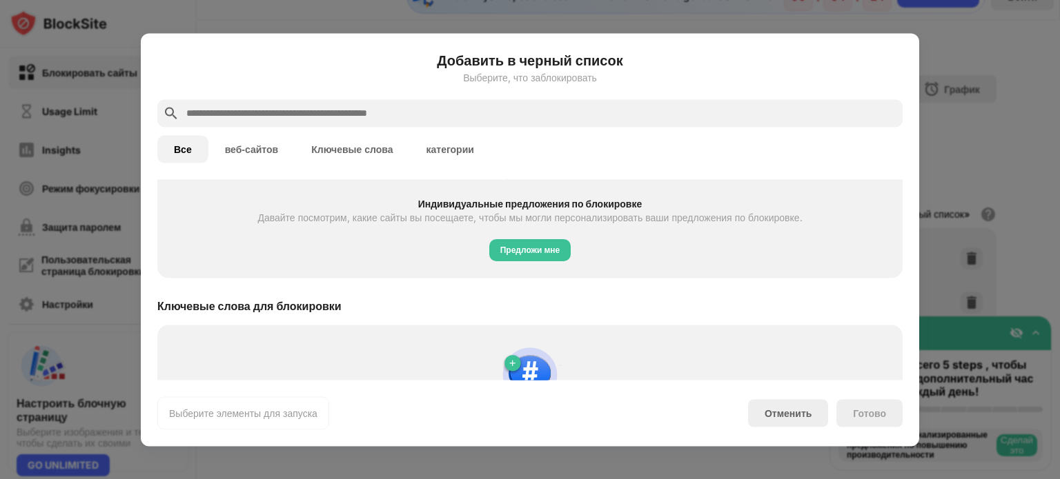
scroll to position [501, 0]
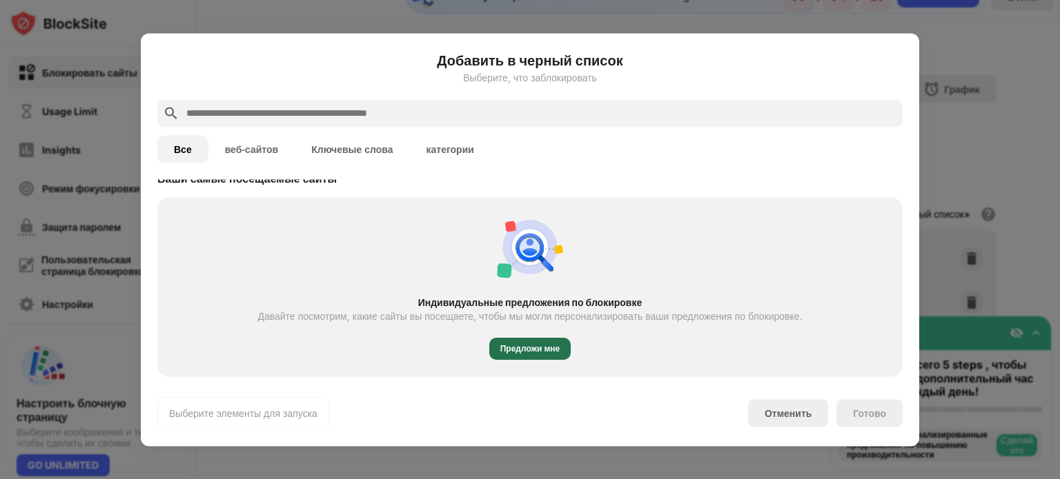
click at [511, 346] on div "Предложи мне" at bounding box center [530, 349] width 60 height 14
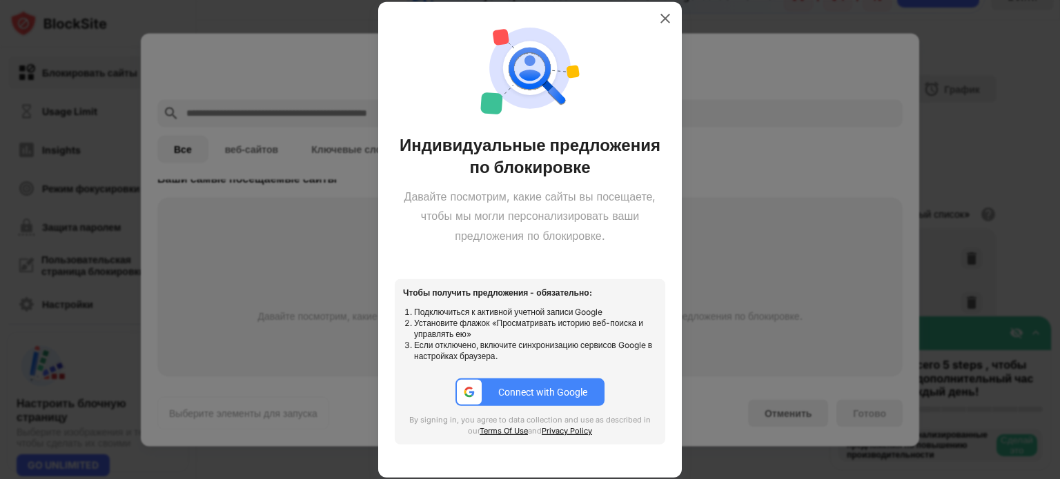
click at [556, 395] on div "Connect with Google" at bounding box center [542, 392] width 89 height 11
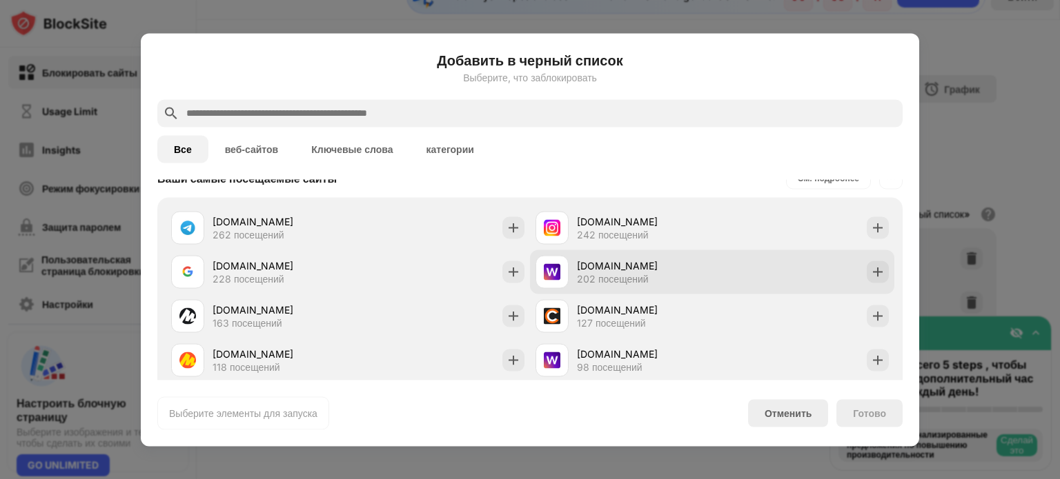
scroll to position [408, 0]
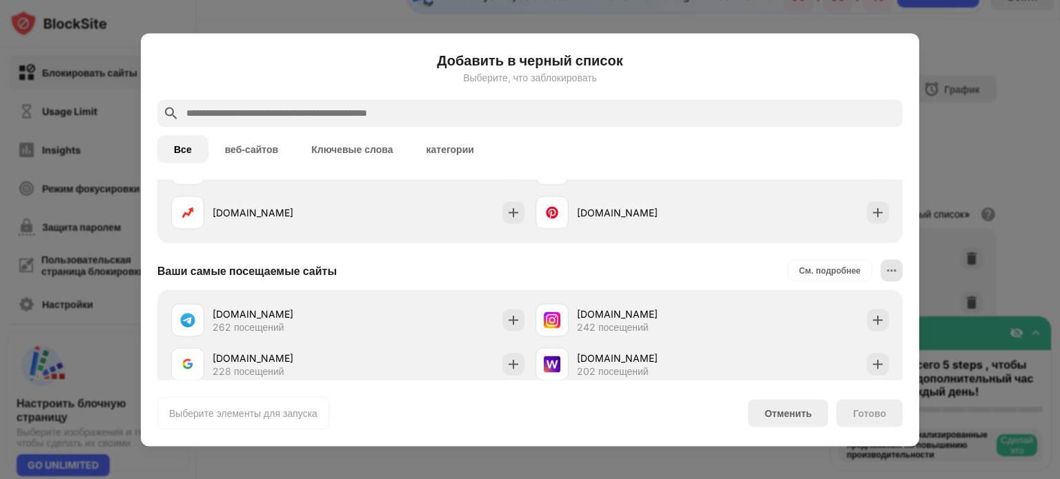
click at [884, 270] on img at bounding box center [891, 271] width 14 height 14
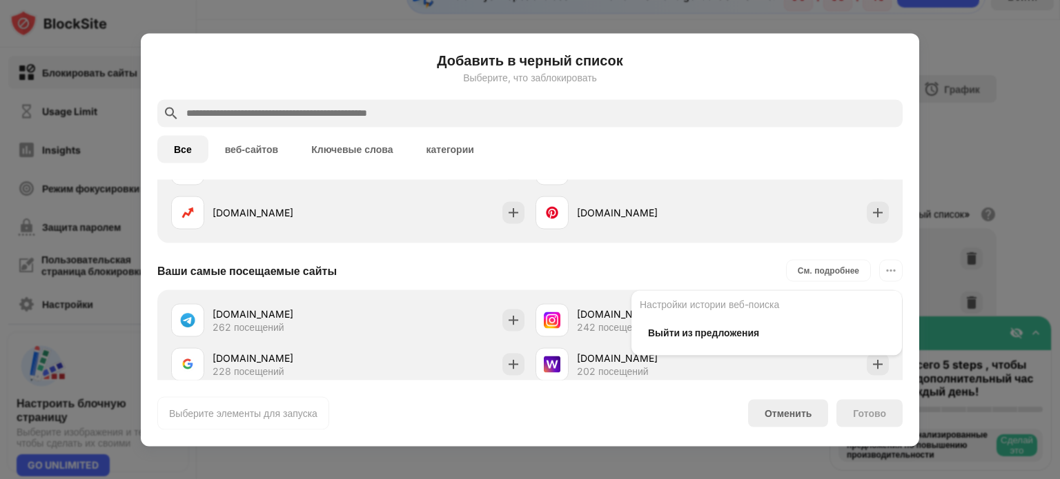
click at [687, 264] on div "Ваши самые посещаемые сайты См. подробнее Настройки истории веб-поиска Выйти из…" at bounding box center [529, 270] width 745 height 39
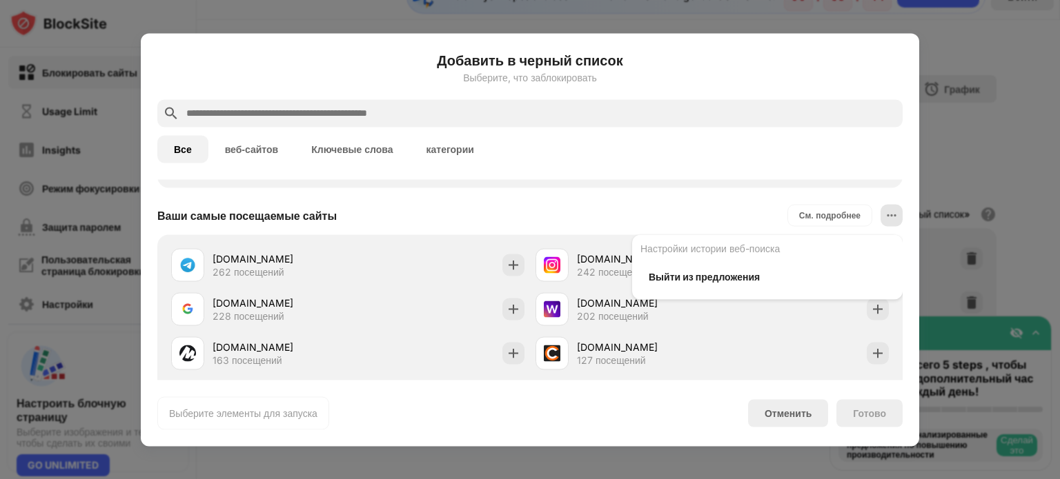
scroll to position [501, 0]
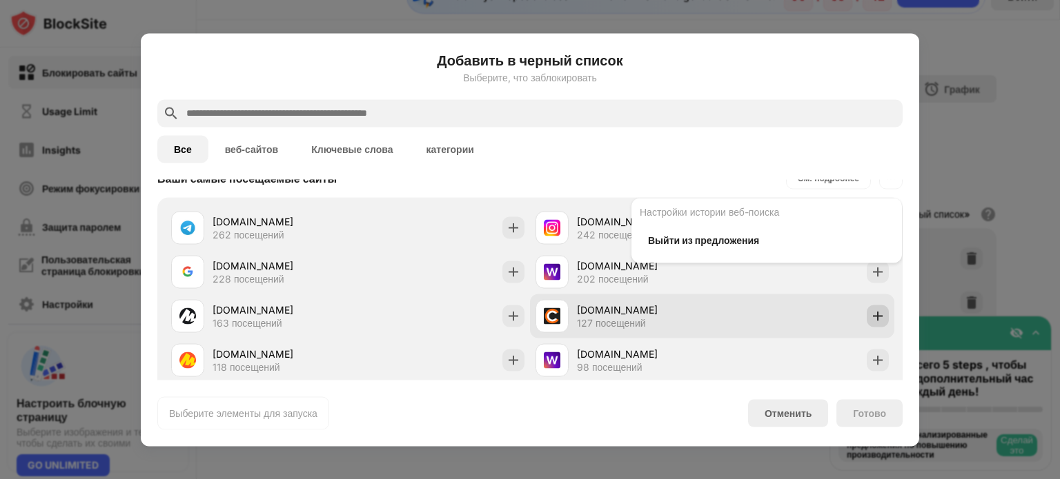
click at [871, 314] on img at bounding box center [878, 316] width 14 height 14
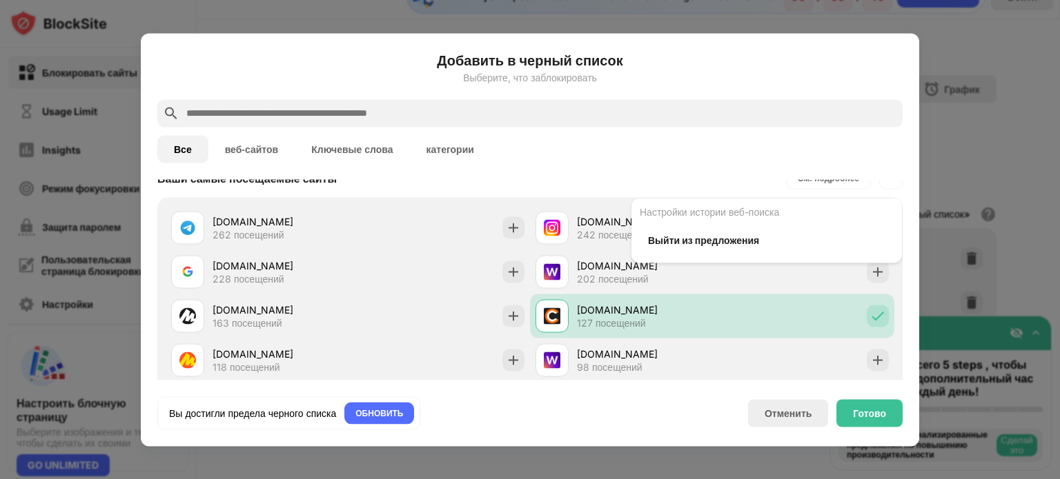
click at [703, 183] on div "Ваши самые посещаемые сайты См. подробнее Настройки истории веб-поиска Выйти из…" at bounding box center [529, 178] width 745 height 39
click at [884, 180] on img at bounding box center [891, 178] width 14 height 14
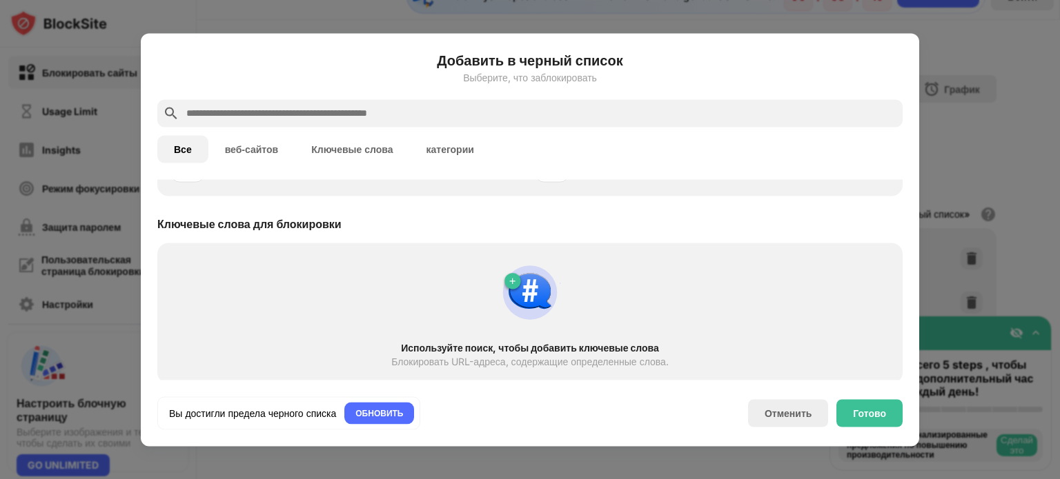
scroll to position [742, 0]
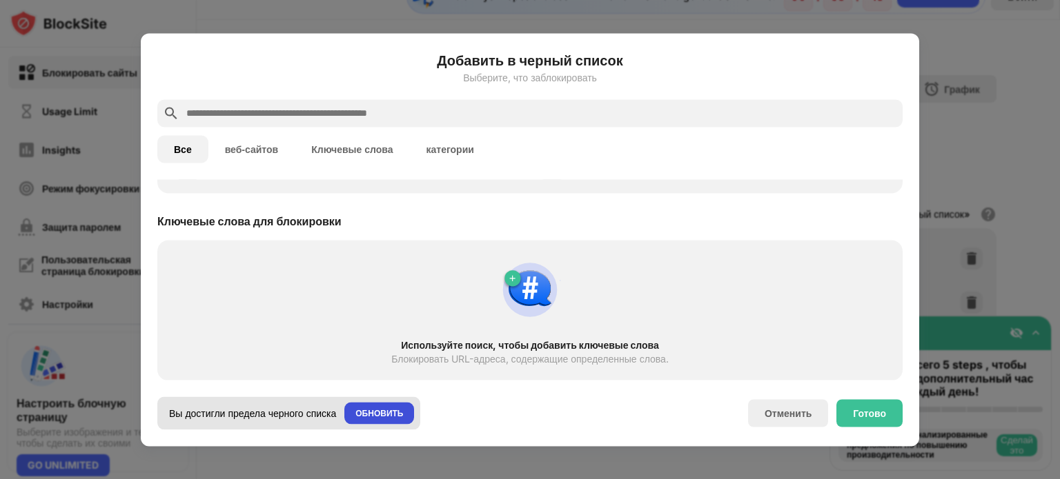
click at [395, 410] on div "ОБНОВИТЬ" at bounding box center [379, 413] width 48 height 14
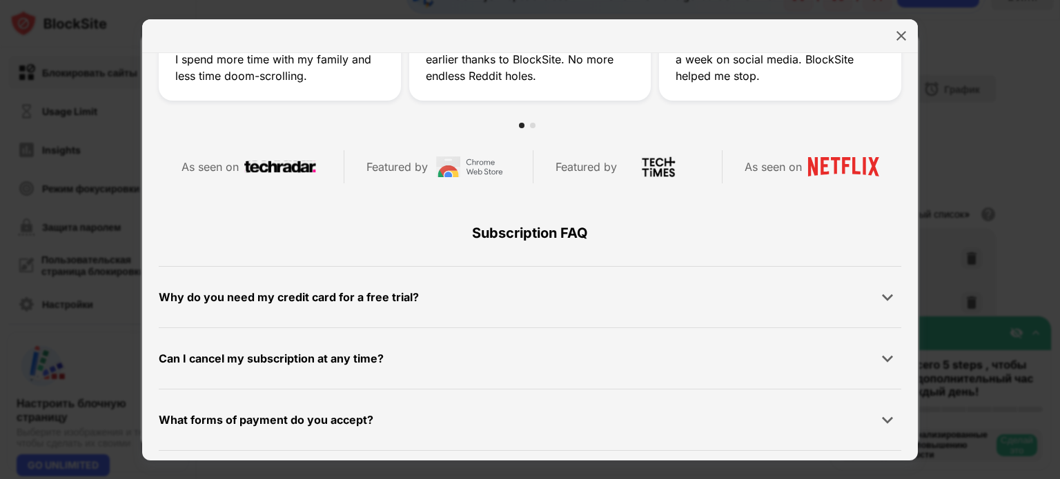
scroll to position [552, 0]
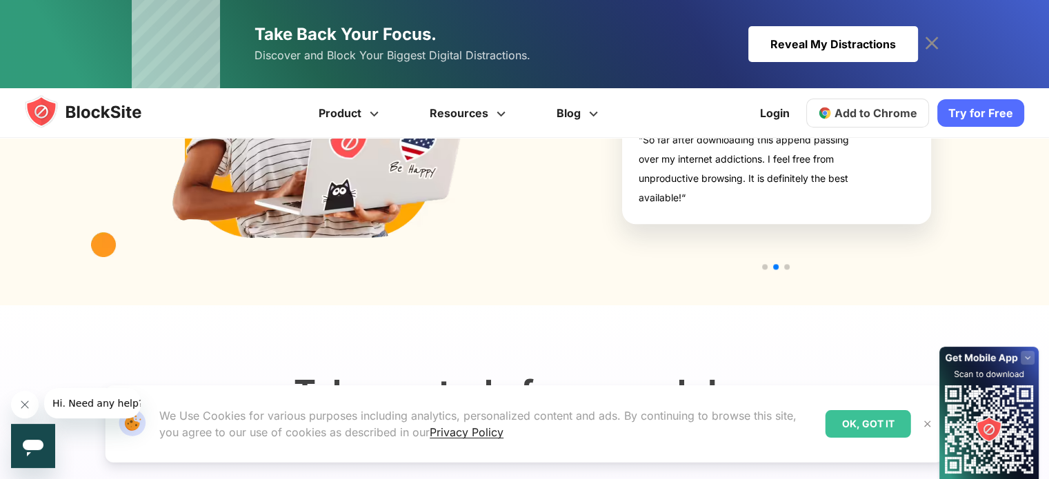
scroll to position [1652, 0]
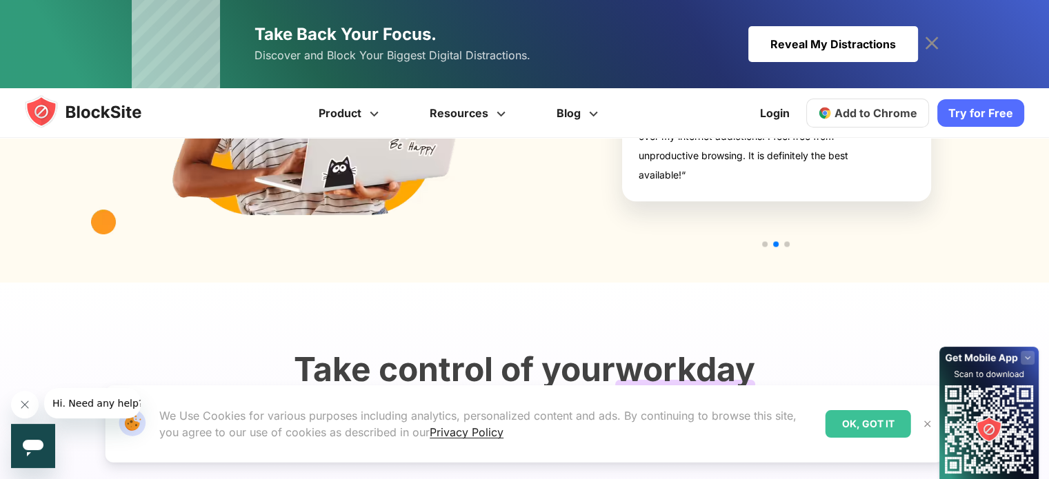
click at [977, 112] on link "Try for Free" at bounding box center [981, 113] width 87 height 28
